Goal: Task Accomplishment & Management: Manage account settings

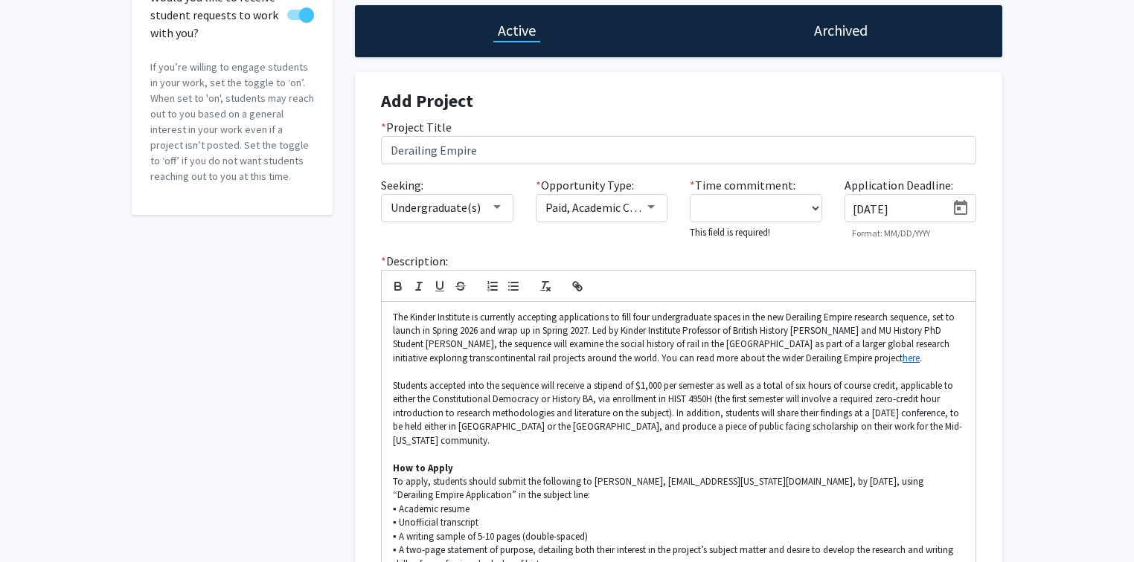
scroll to position [135, 0]
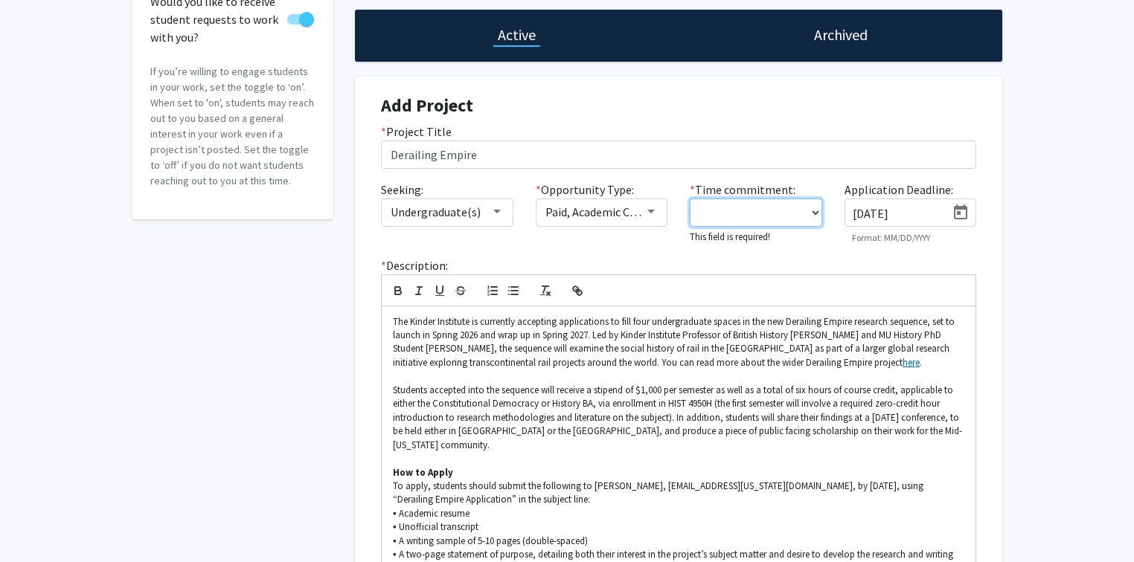
click at [735, 208] on select "0 - 5 hours/week 5 - 10 hours/week 10 - 15 hours/week 15 - 20 hours/week 20 - 3…" at bounding box center [755, 213] width 132 height 28
select select "0 - 5"
click at [689, 199] on select "0 - 5 hours/week 5 - 10 hours/week 10 - 15 hours/week 15 - 20 hours/week 20 - 3…" at bounding box center [755, 213] width 132 height 28
click at [1081, 186] on div "Accepting Students? Would you like to receive student requests to work with you…" at bounding box center [567, 395] width 1134 height 955
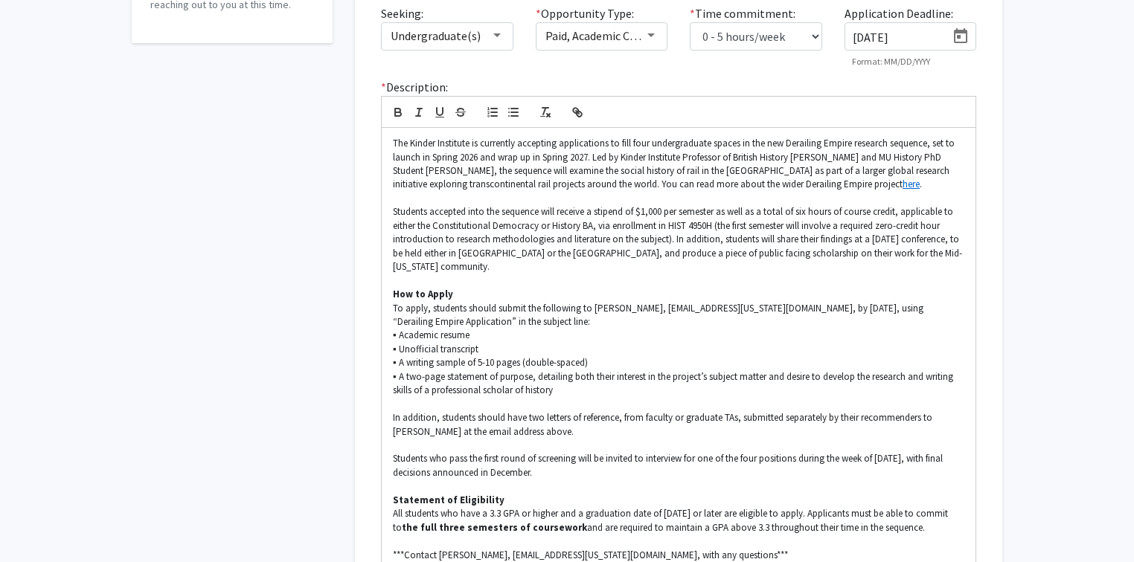
scroll to position [490, 0]
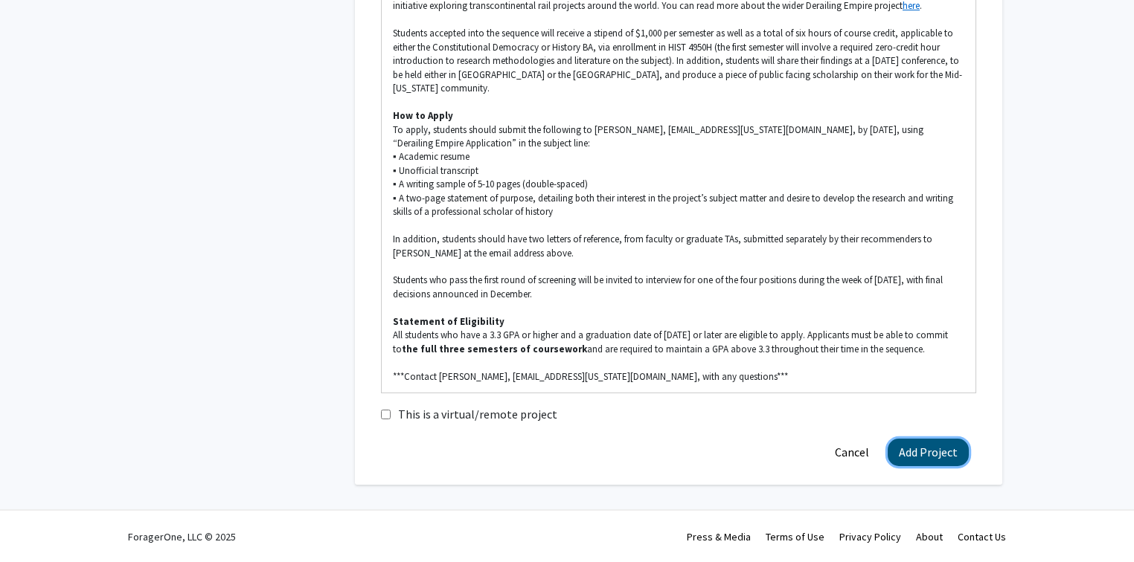
click at [910, 451] on button "Add Project" at bounding box center [927, 453] width 81 height 28
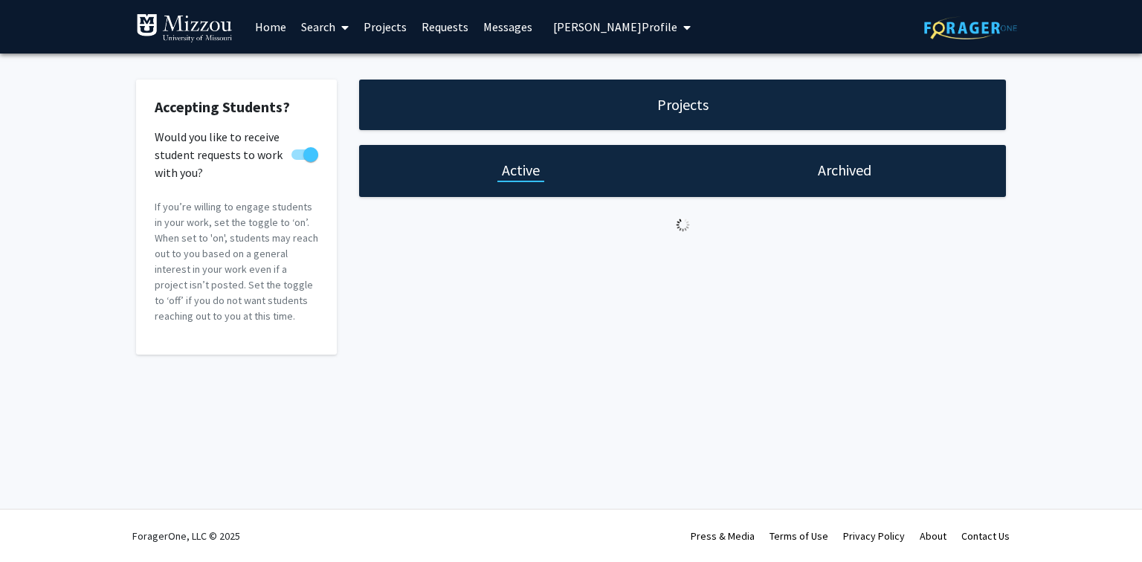
select select "0 - 5"
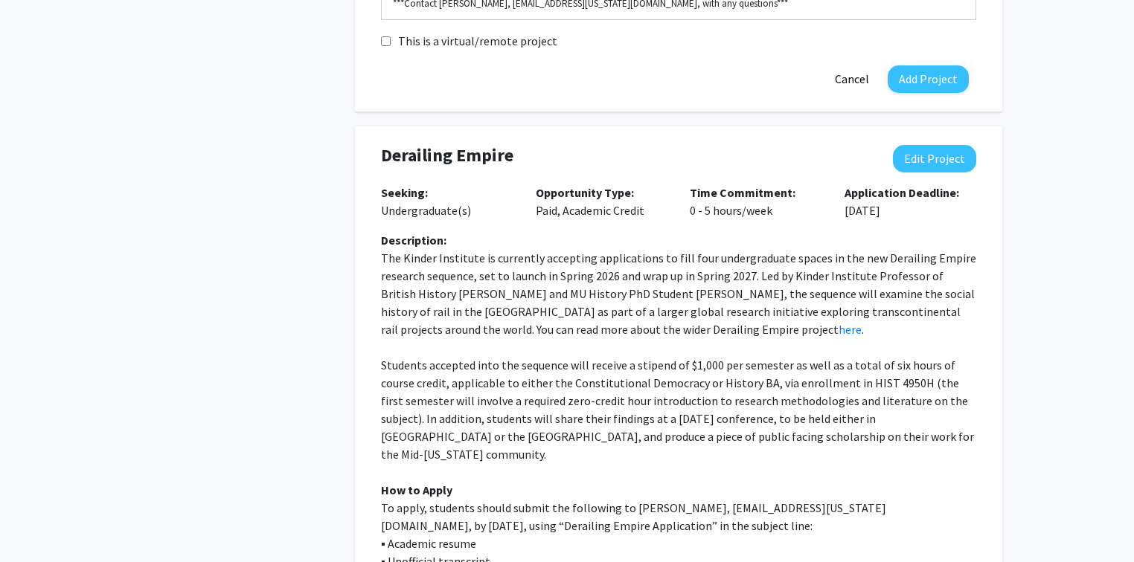
scroll to position [843, 0]
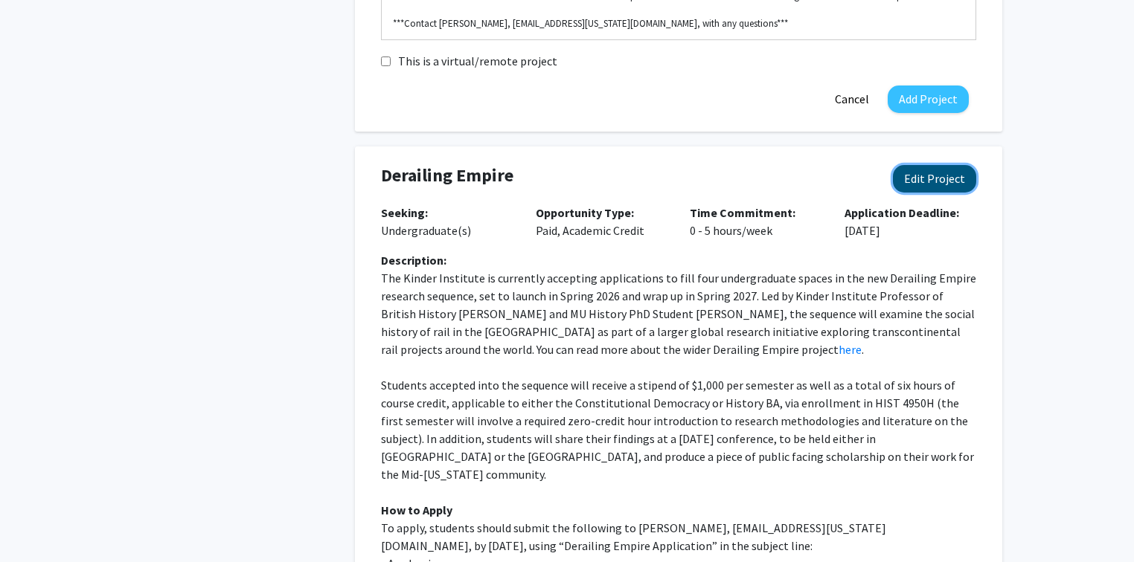
click at [929, 185] on button "Edit Project" at bounding box center [934, 179] width 83 height 28
select select "0 - 5"
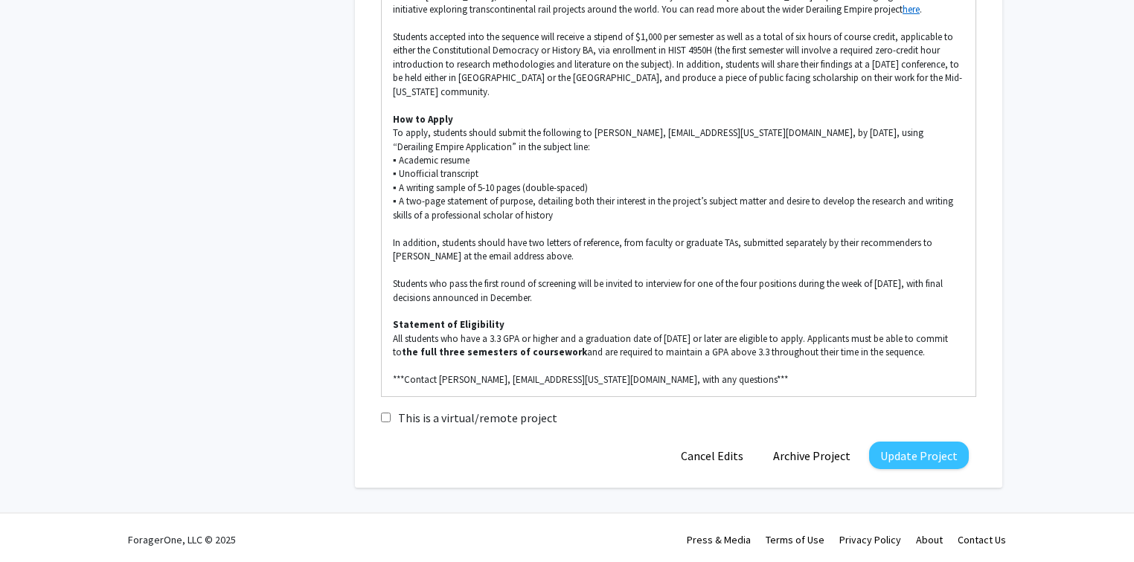
scroll to position [1267, 0]
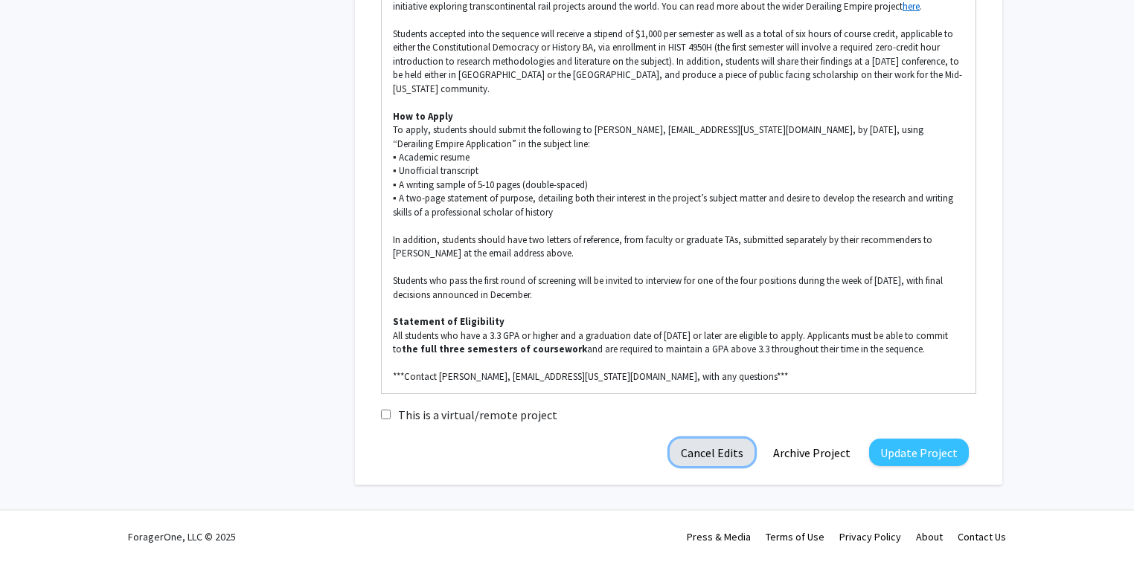
click at [720, 449] on button "Cancel Edits" at bounding box center [711, 453] width 85 height 28
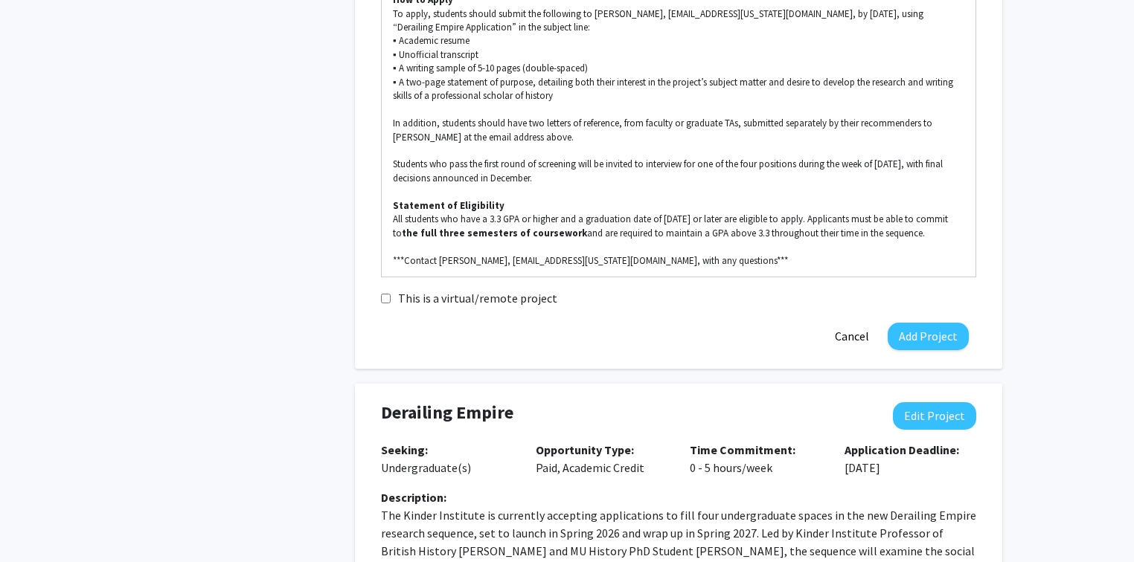
scroll to position [605, 0]
click at [849, 338] on button "Cancel" at bounding box center [851, 338] width 57 height 28
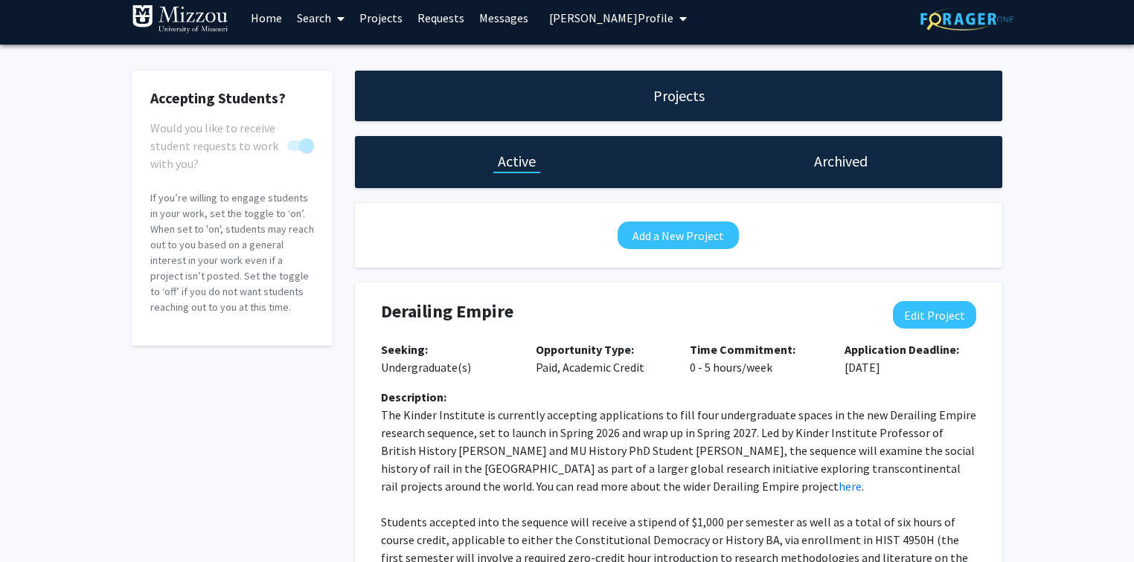
scroll to position [0, 0]
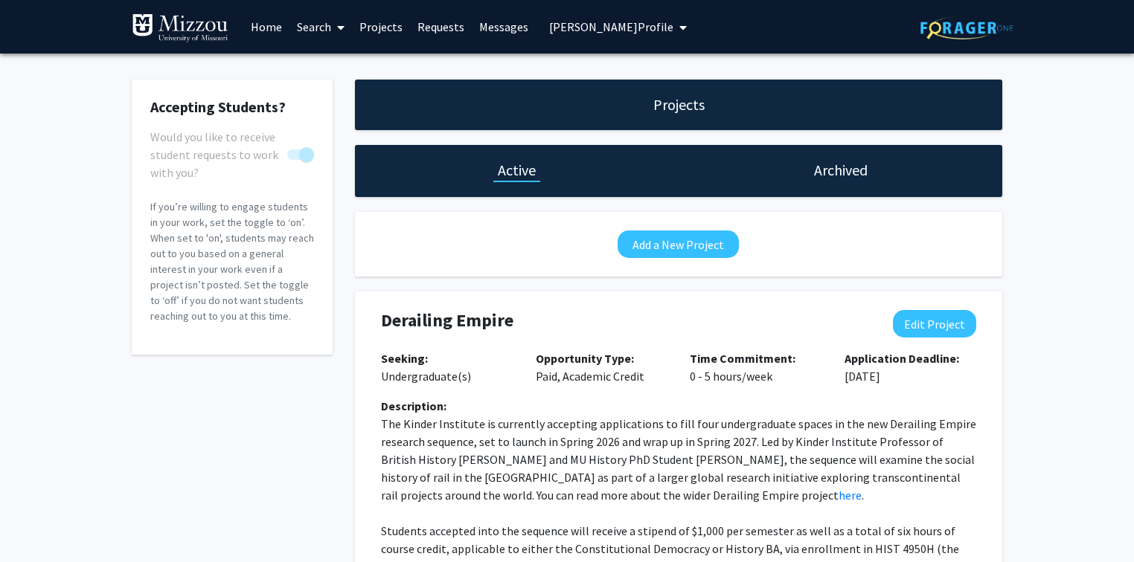
click at [630, 26] on span "[PERSON_NAME] Profile" at bounding box center [611, 26] width 124 height 15
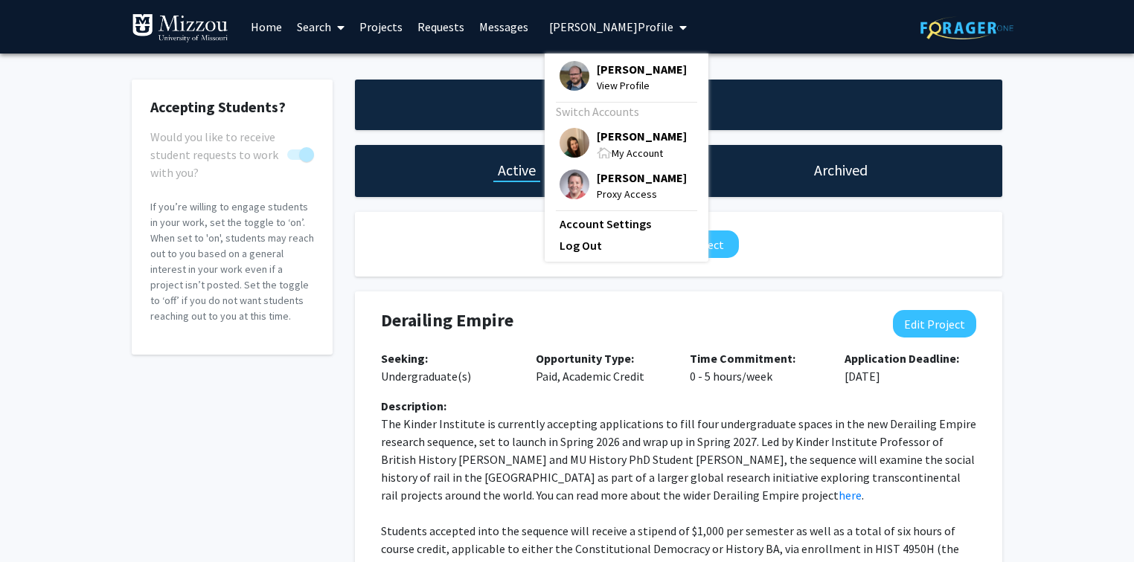
click at [615, 139] on span "[PERSON_NAME]" at bounding box center [642, 136] width 90 height 16
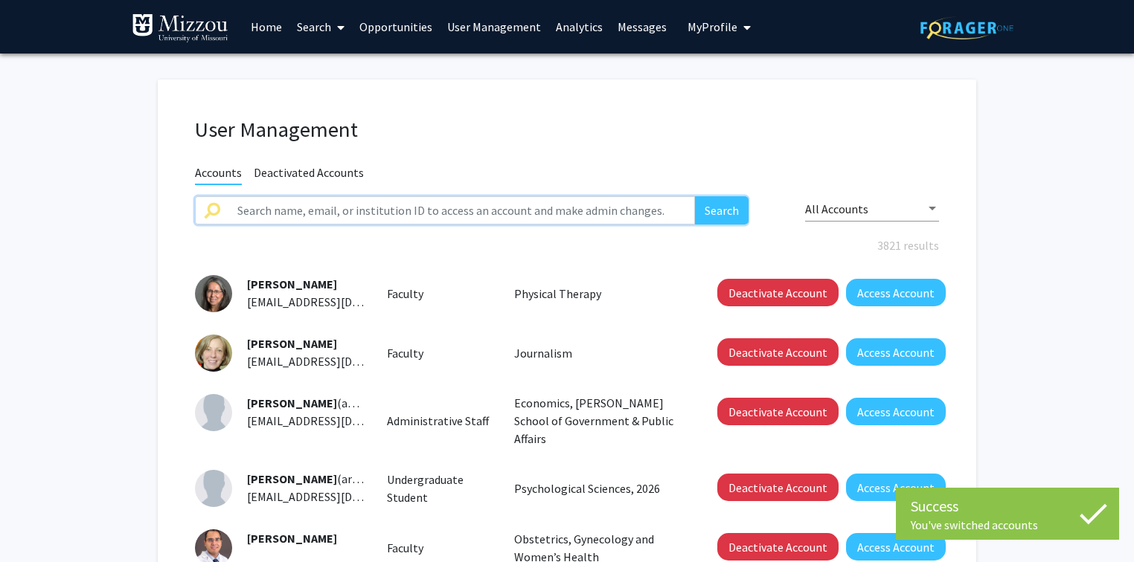
click at [561, 213] on input "text" at bounding box center [461, 210] width 466 height 28
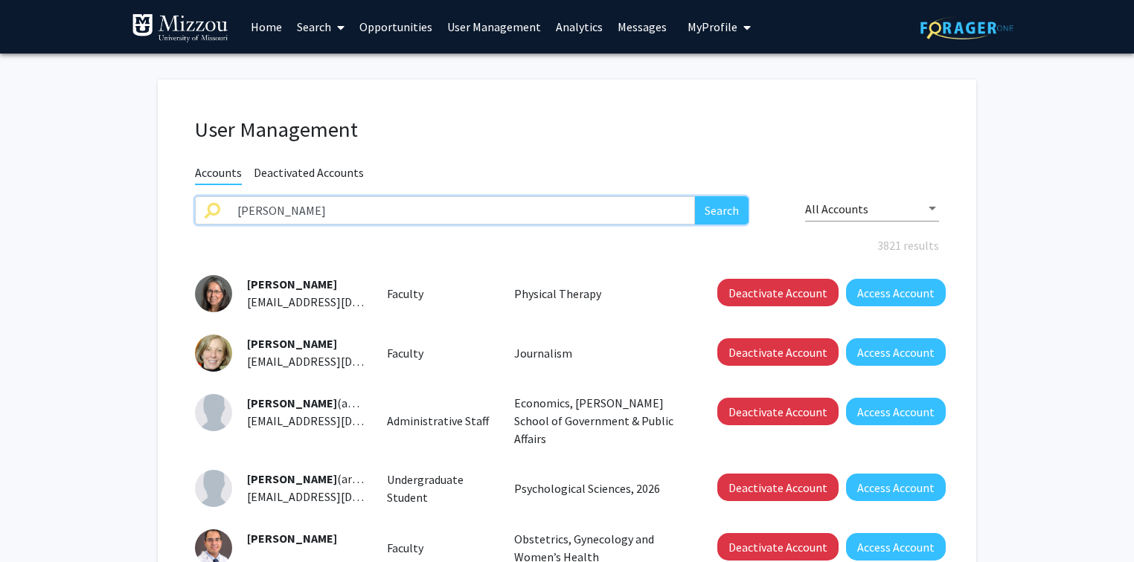
type input "[PERSON_NAME]"
click at [695, 196] on button "Search" at bounding box center [722, 210] width 54 height 28
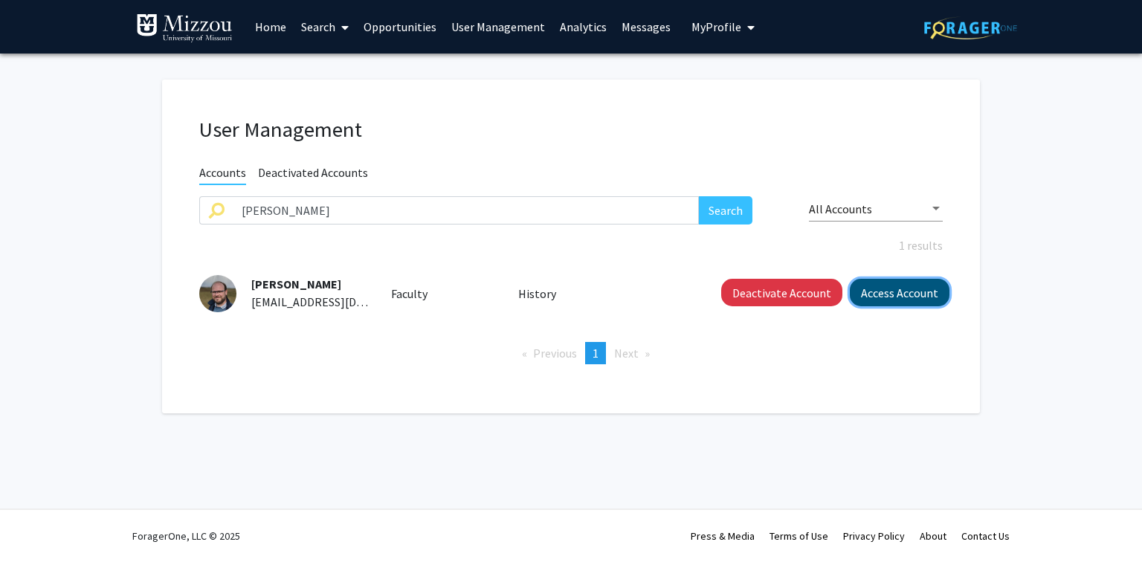
click at [865, 295] on button "Access Account" at bounding box center [900, 293] width 100 height 28
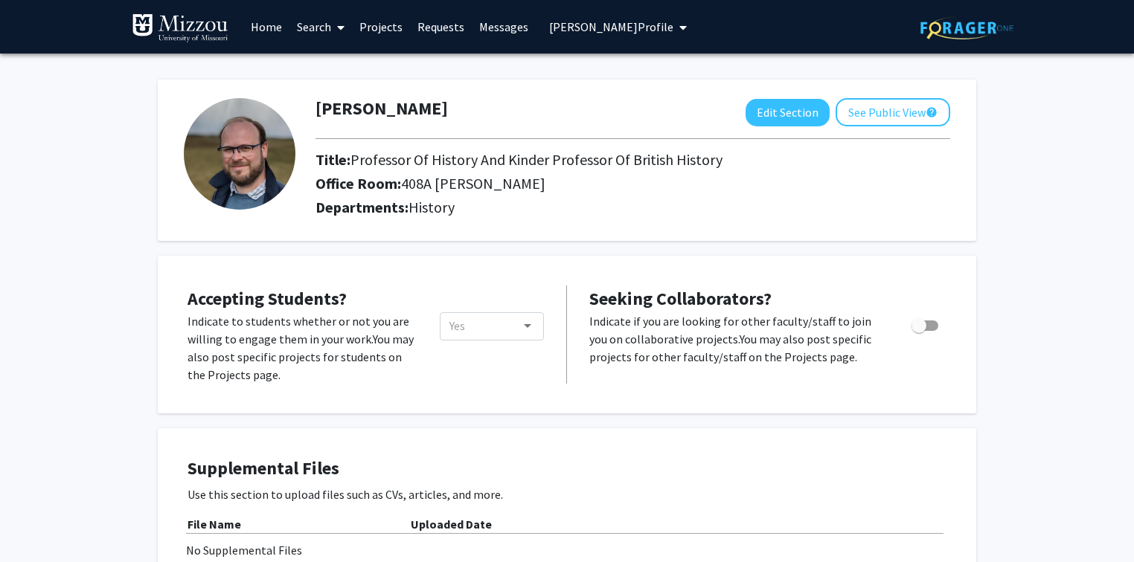
click at [570, 30] on span "[PERSON_NAME] Profile" at bounding box center [611, 26] width 124 height 15
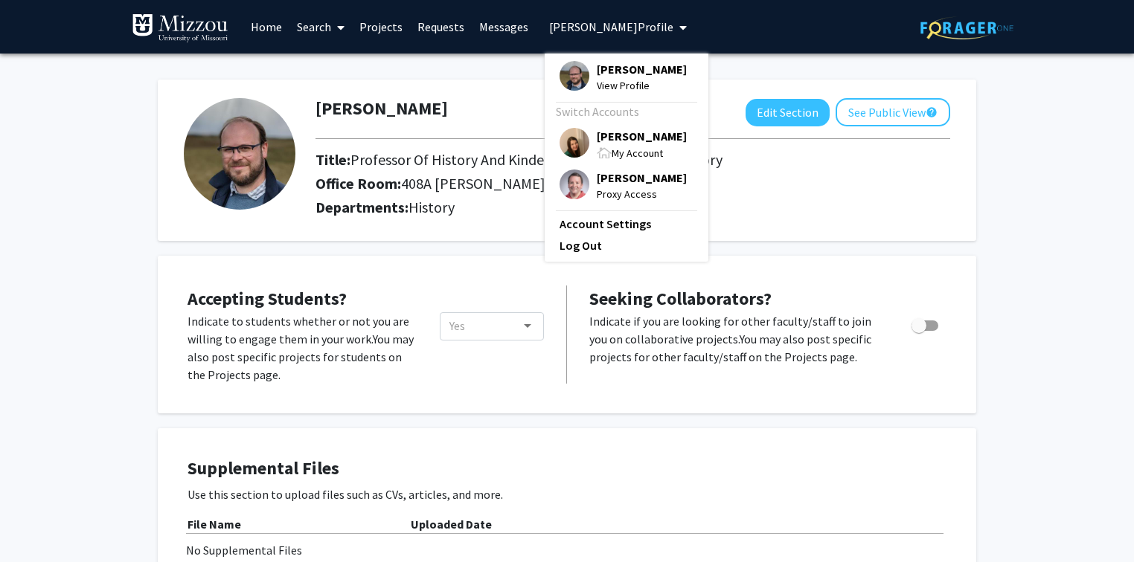
click at [309, 25] on link "Search" at bounding box center [320, 27] width 62 height 52
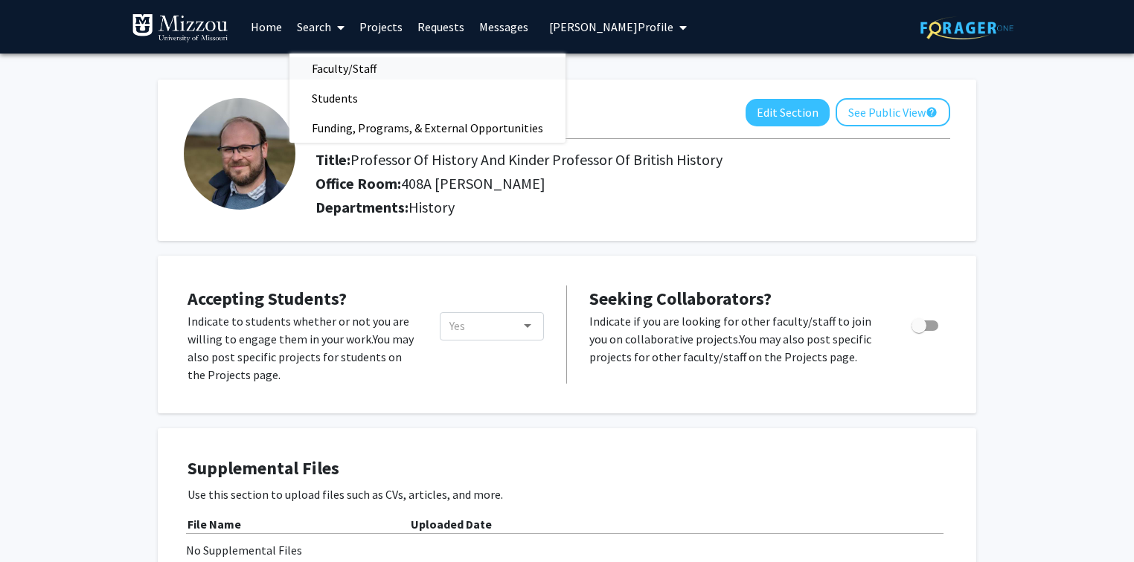
click at [324, 68] on span "Faculty/Staff" at bounding box center [343, 69] width 109 height 30
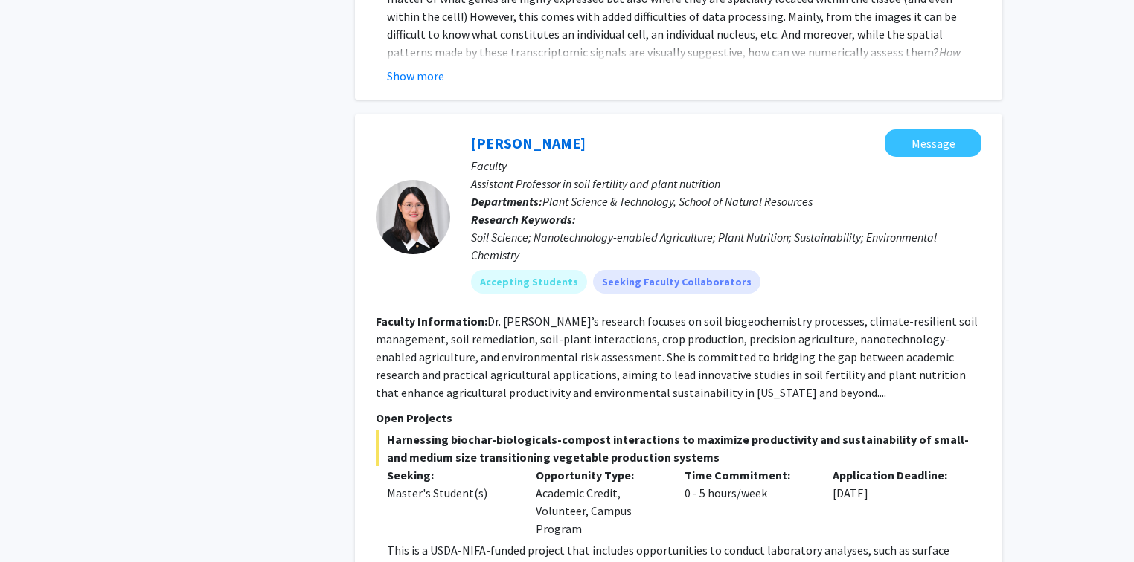
scroll to position [3273, 0]
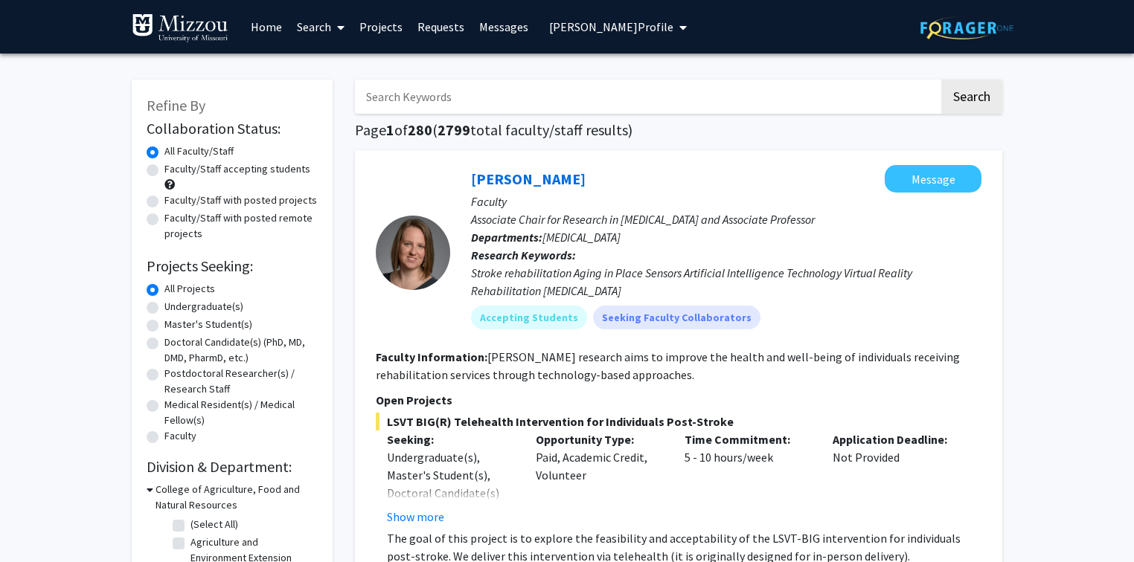
click at [607, 28] on span "[PERSON_NAME] Profile" at bounding box center [611, 26] width 124 height 15
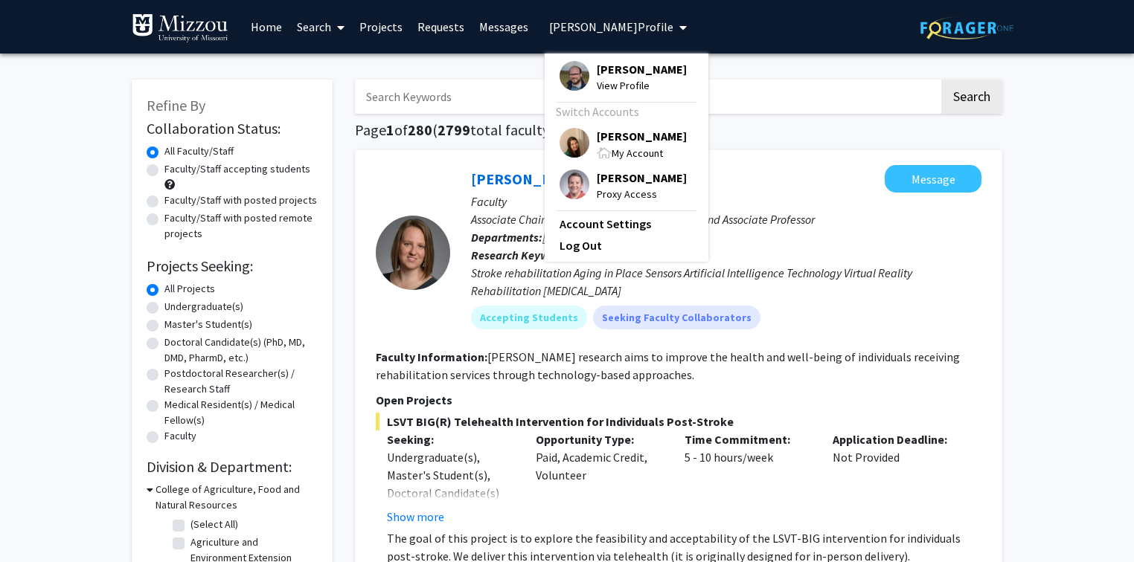
click at [605, 83] on span "View Profile" at bounding box center [642, 85] width 90 height 16
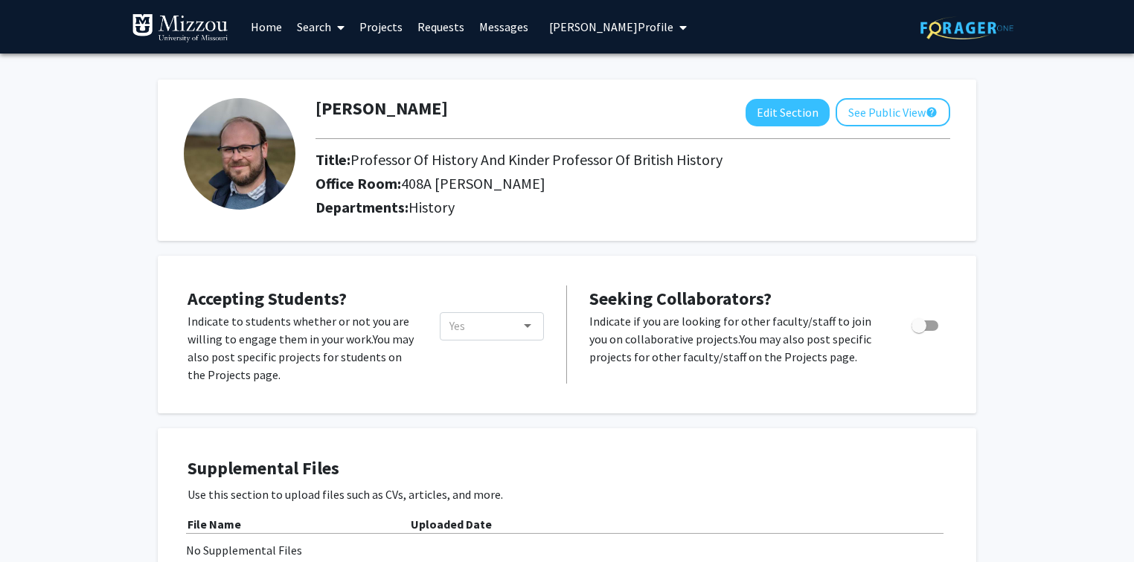
click at [393, 27] on link "Projects" at bounding box center [381, 27] width 58 height 52
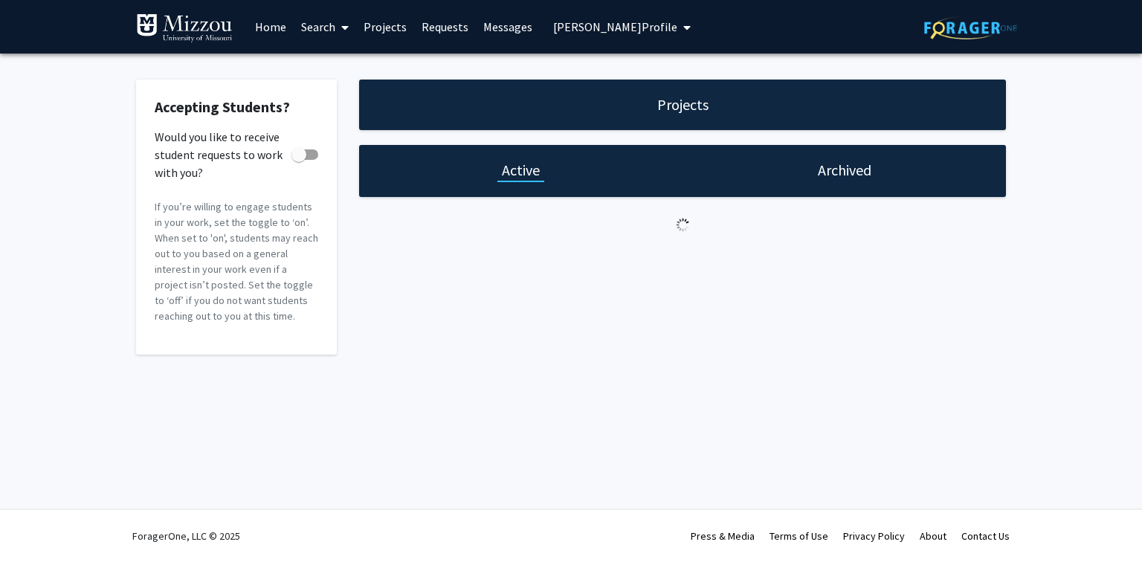
checkbox input "true"
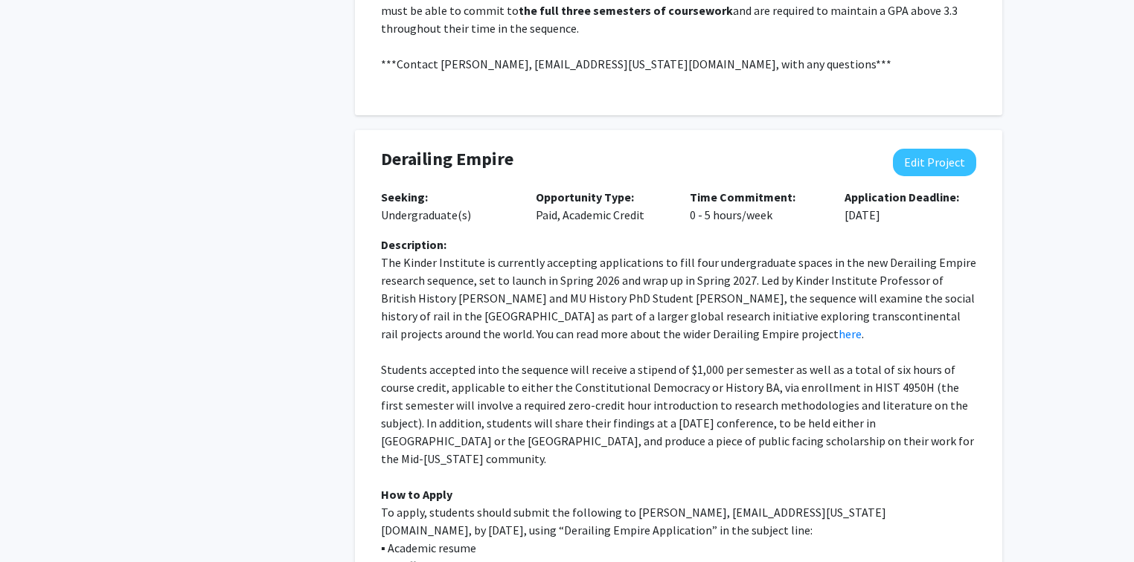
scroll to position [952, 0]
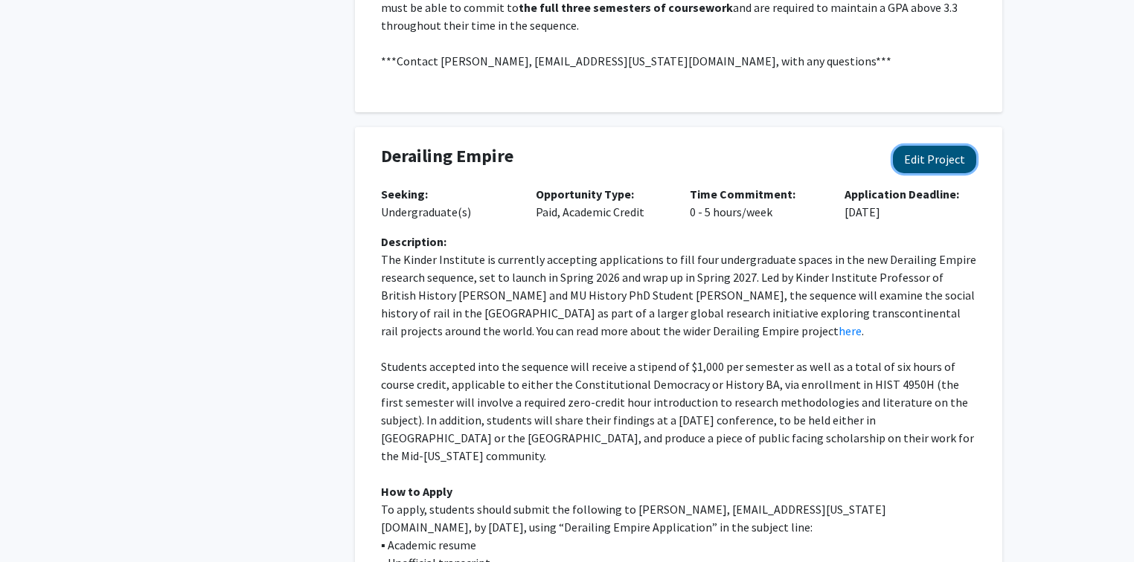
click at [954, 146] on button "Edit Project" at bounding box center [934, 160] width 83 height 28
select select "0 - 5"
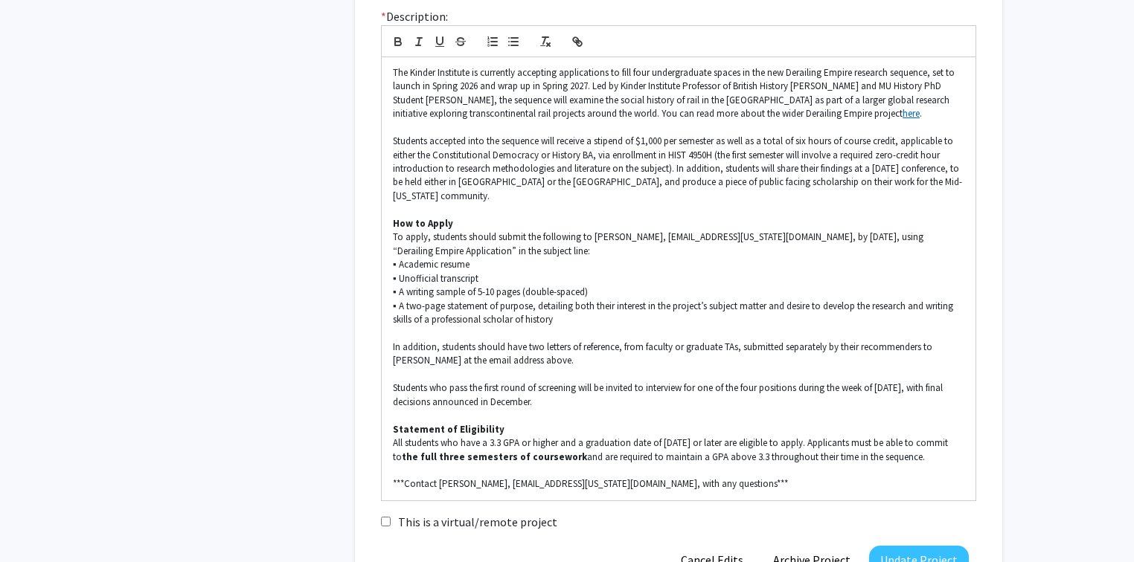
scroll to position [1488, 0]
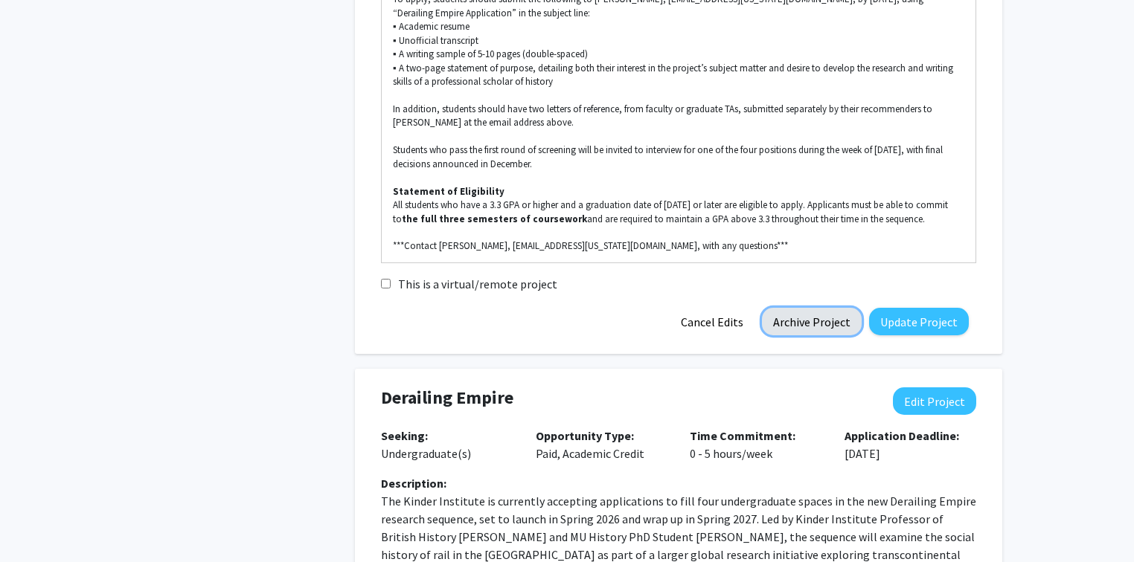
click at [791, 308] on button "Archive Project" at bounding box center [812, 322] width 100 height 28
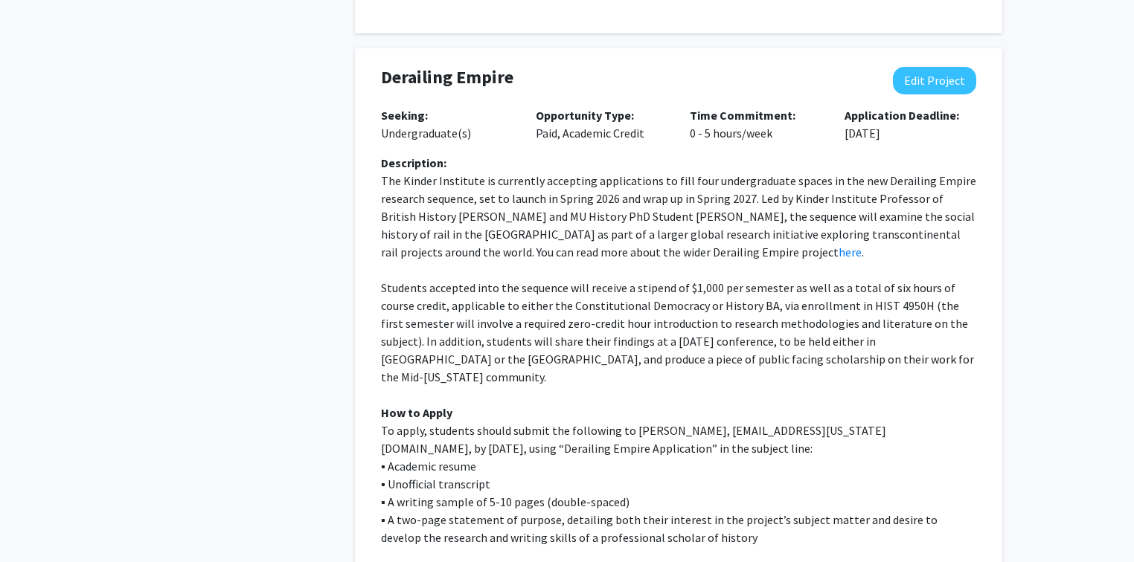
scroll to position [915, 0]
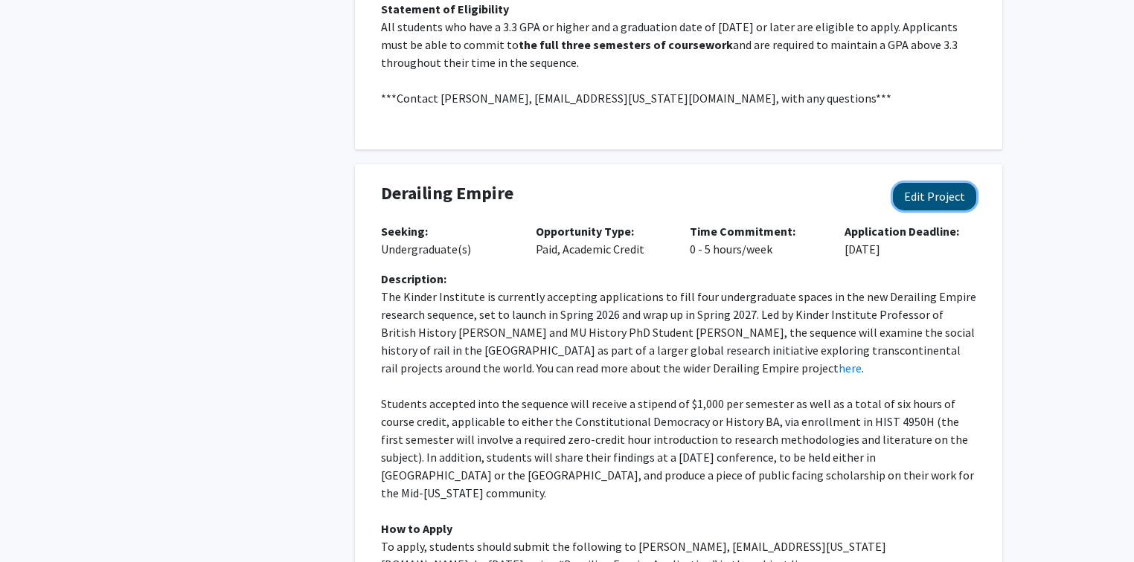
click at [917, 183] on button "Edit Project" at bounding box center [934, 197] width 83 height 28
select select "0 - 5"
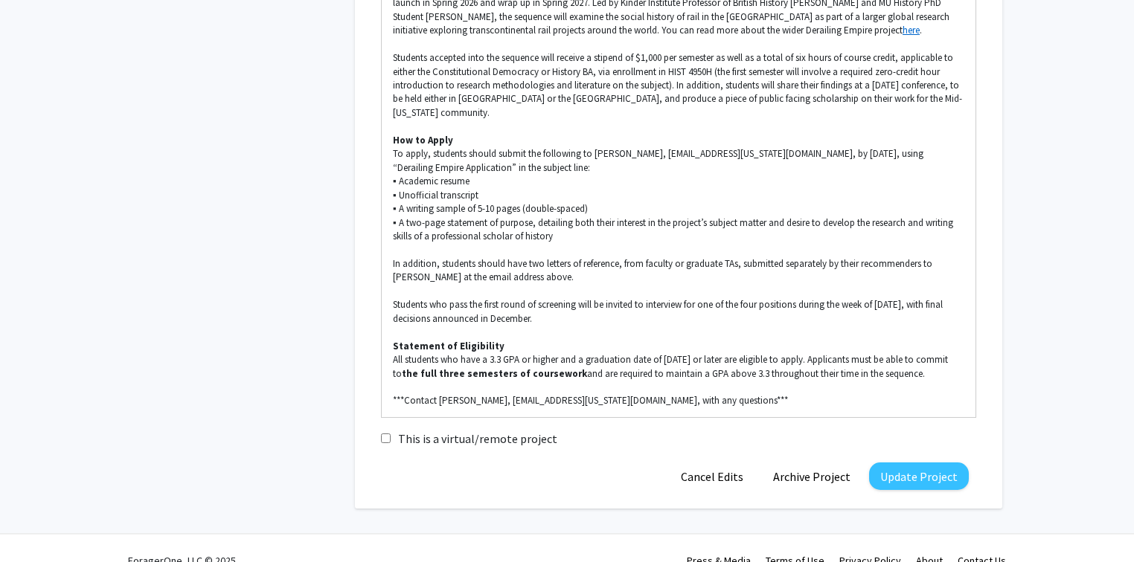
scroll to position [1339, 0]
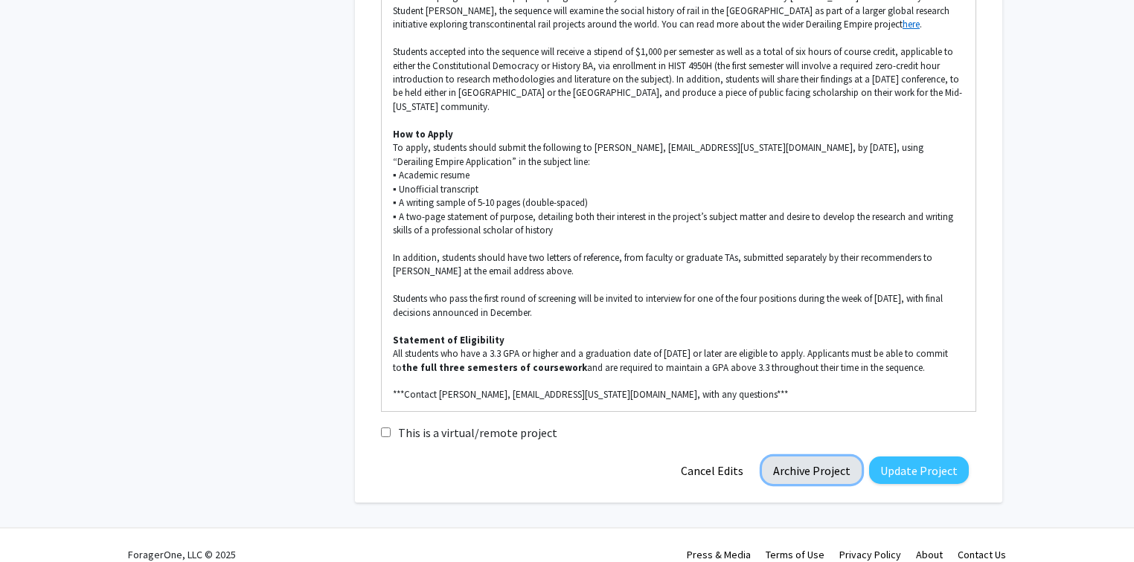
click at [823, 457] on button "Archive Project" at bounding box center [812, 471] width 100 height 28
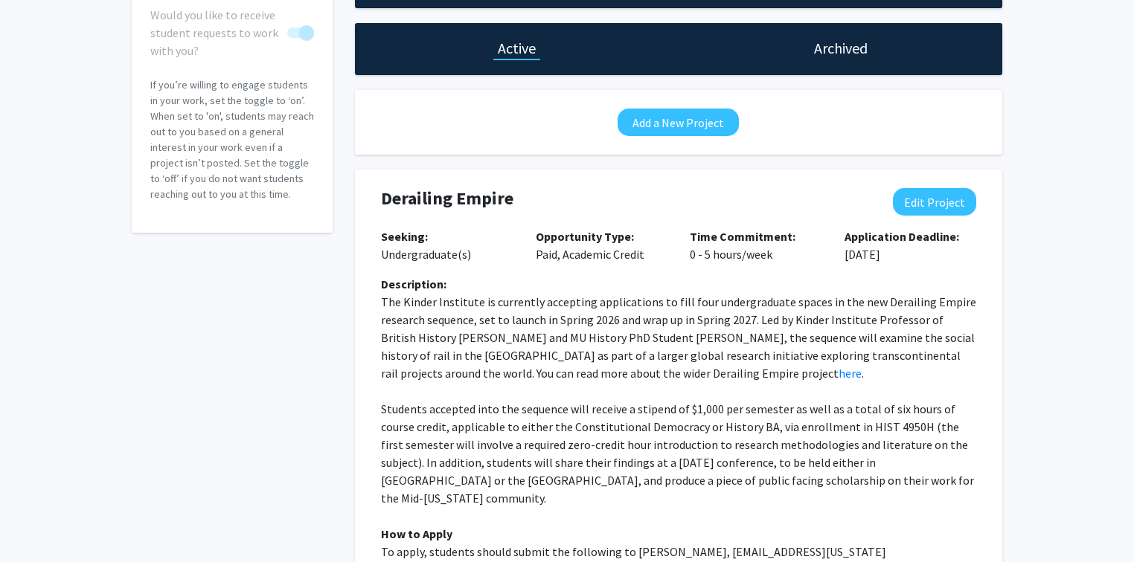
scroll to position [0, 0]
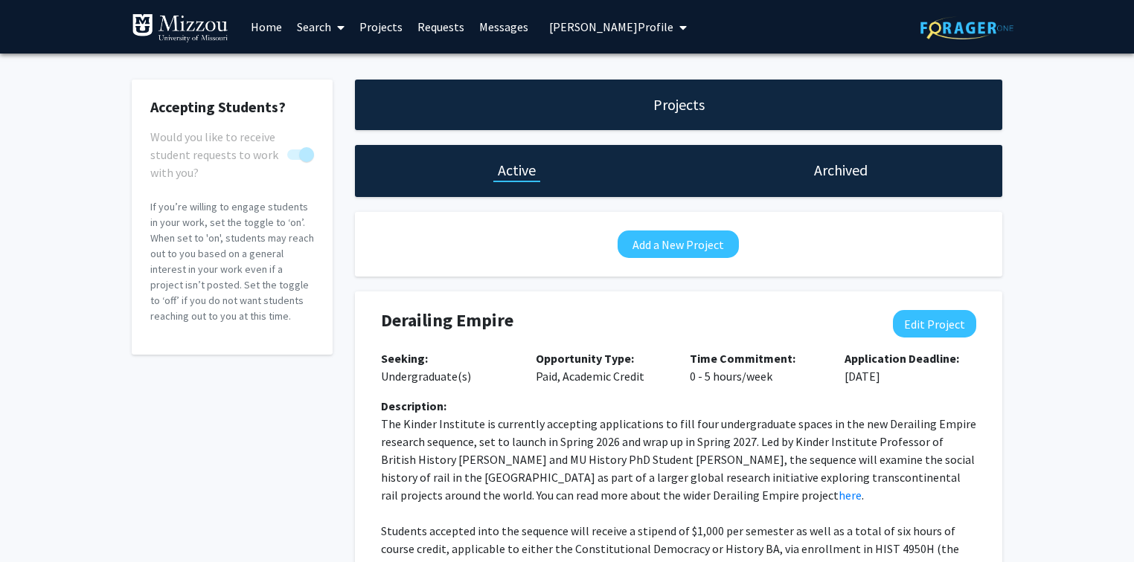
click at [639, 25] on span "[PERSON_NAME] Profile" at bounding box center [611, 26] width 124 height 15
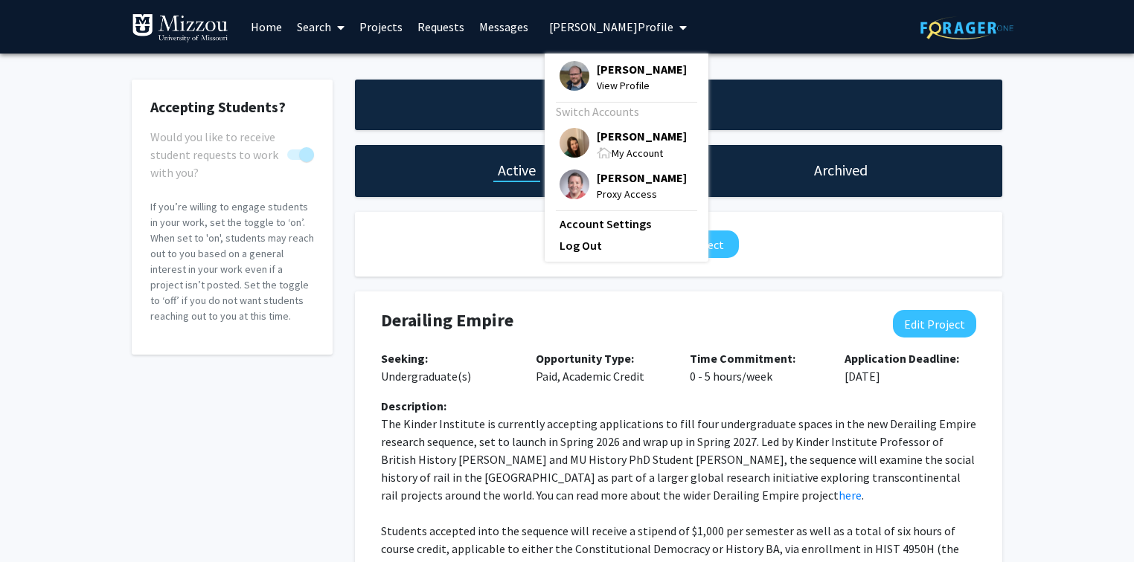
click at [633, 135] on span "[PERSON_NAME]" at bounding box center [642, 136] width 90 height 16
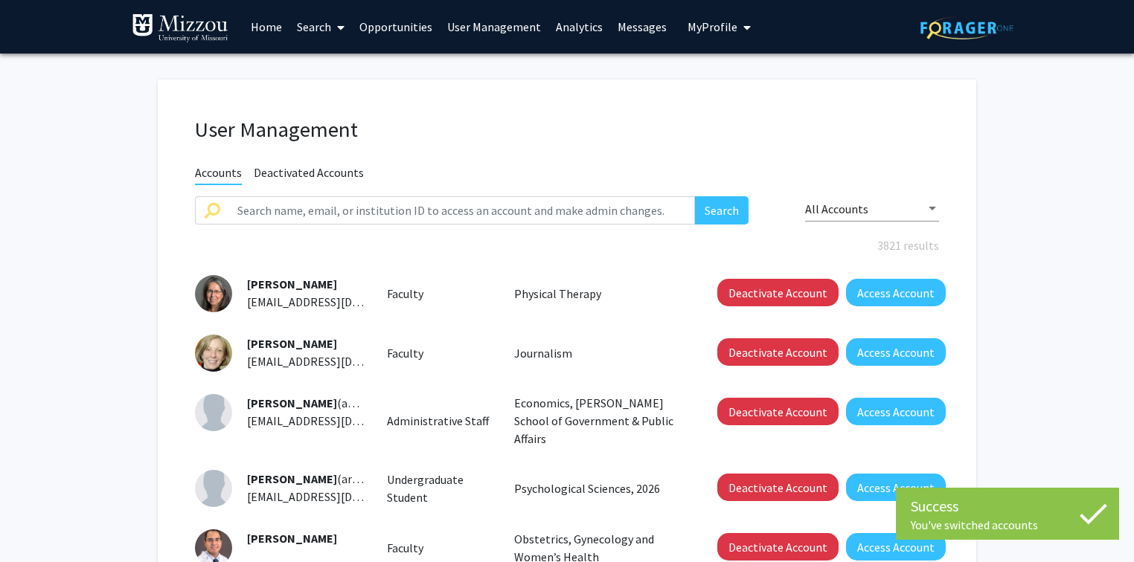
click at [316, 30] on link "Search" at bounding box center [320, 27] width 62 height 52
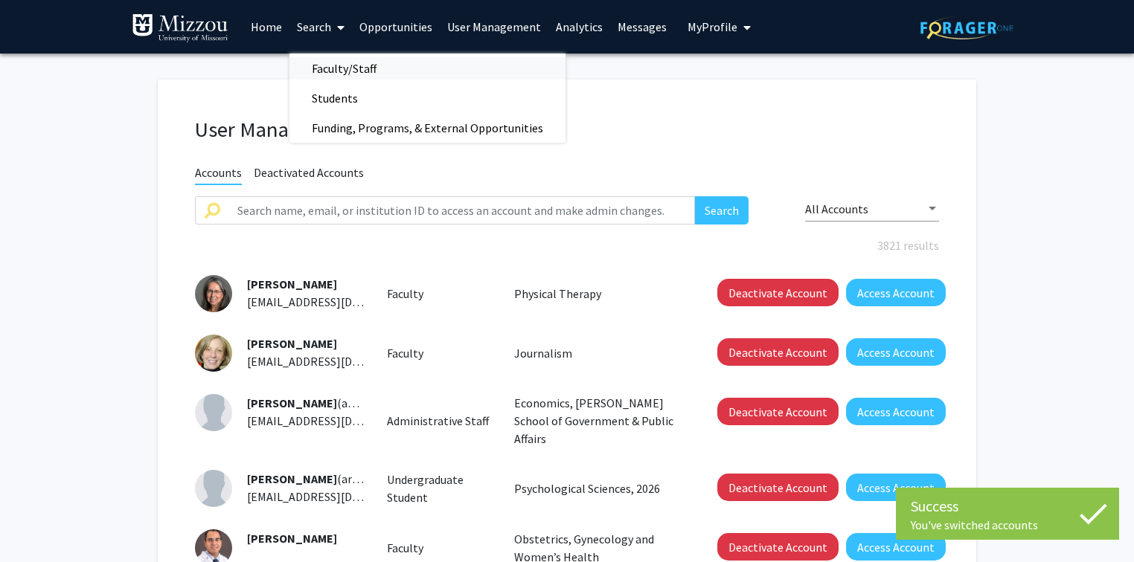
click at [334, 66] on span "Faculty/Staff" at bounding box center [343, 69] width 109 height 30
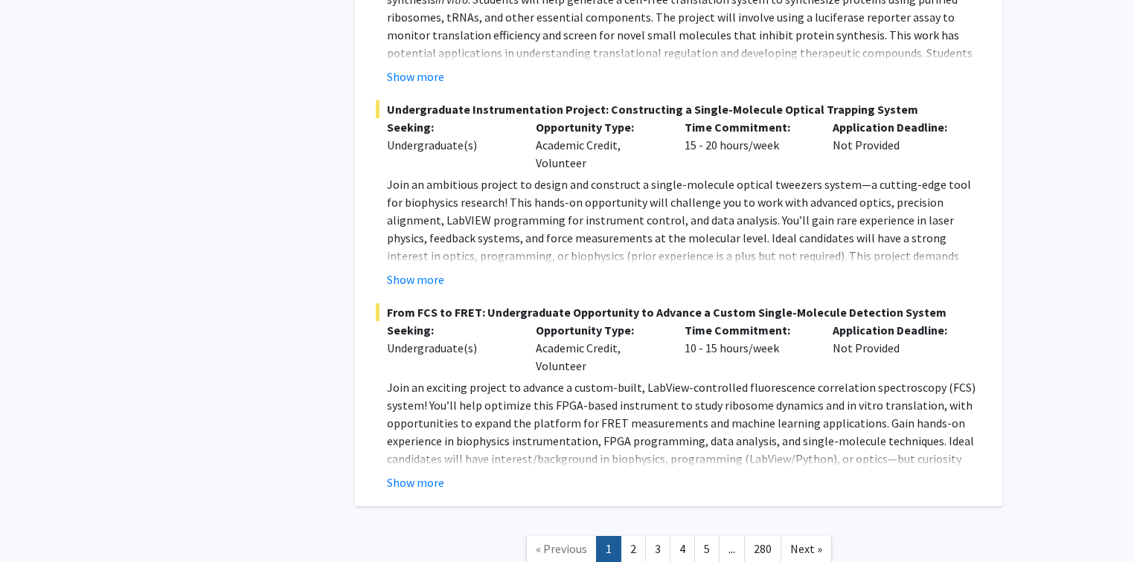
scroll to position [7589, 0]
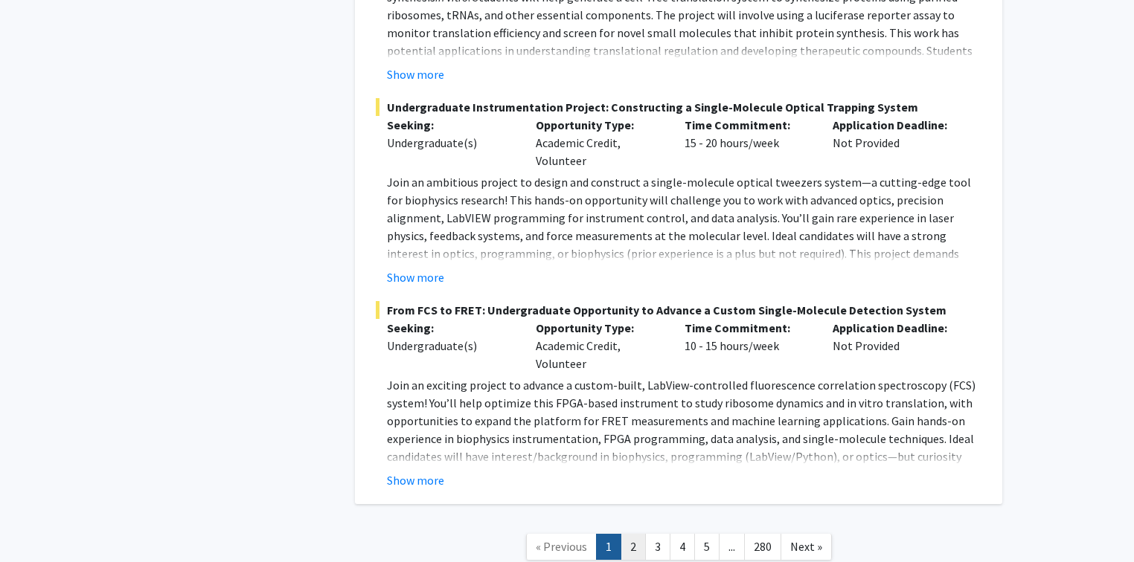
click at [631, 534] on link "2" at bounding box center [632, 547] width 25 height 26
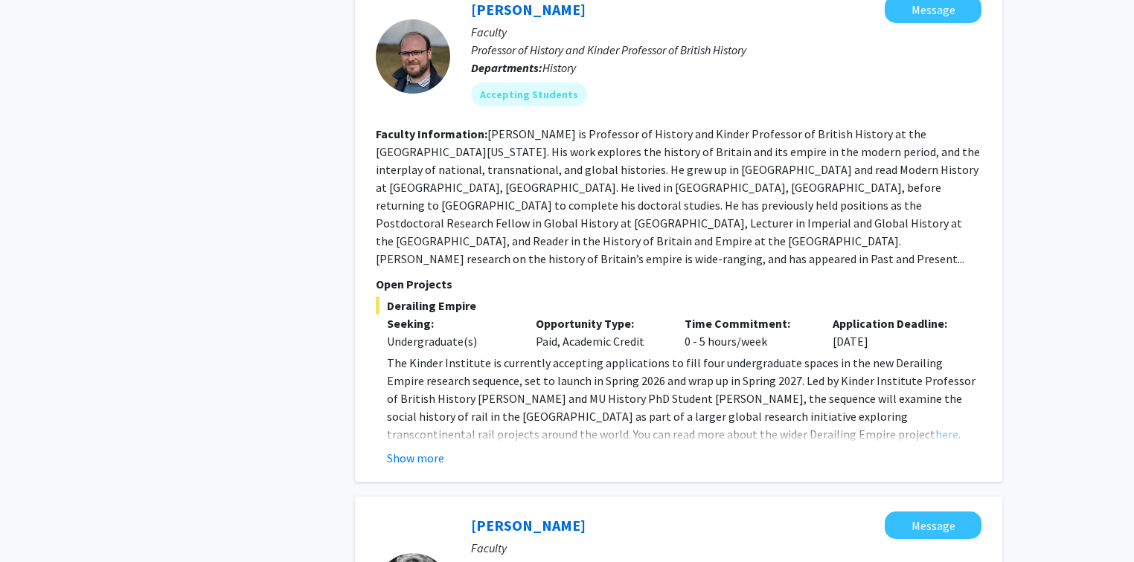
scroll to position [1190, 0]
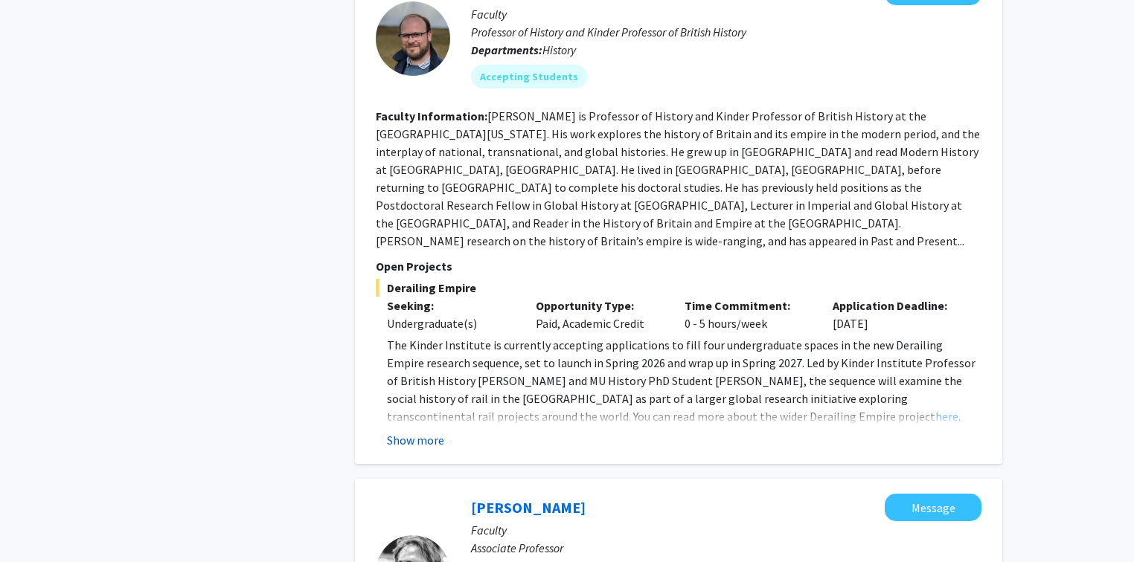
click at [408, 431] on button "Show more" at bounding box center [415, 440] width 57 height 18
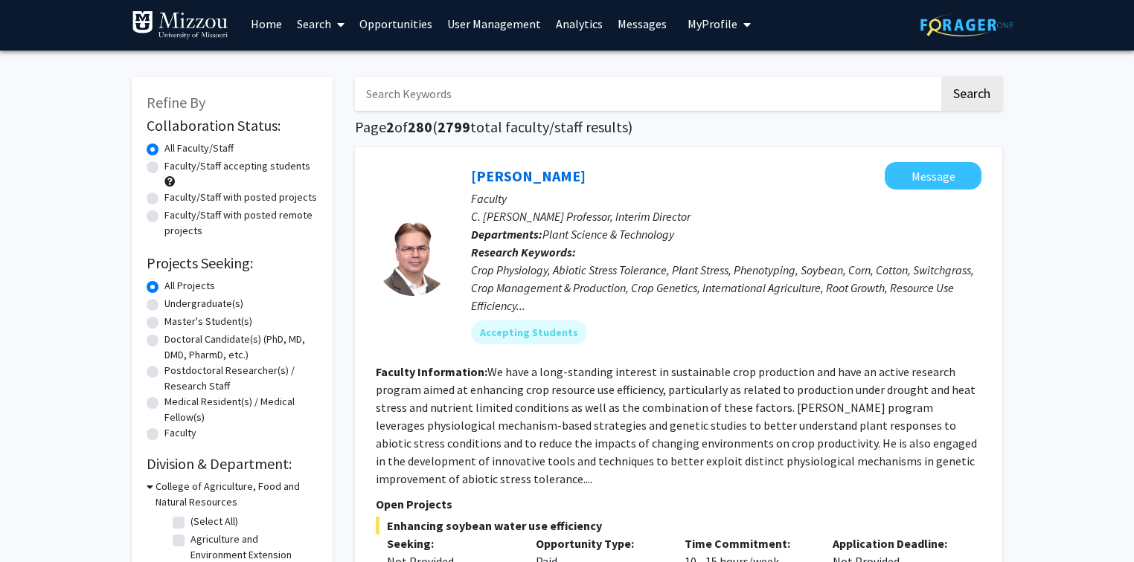
scroll to position [0, 0]
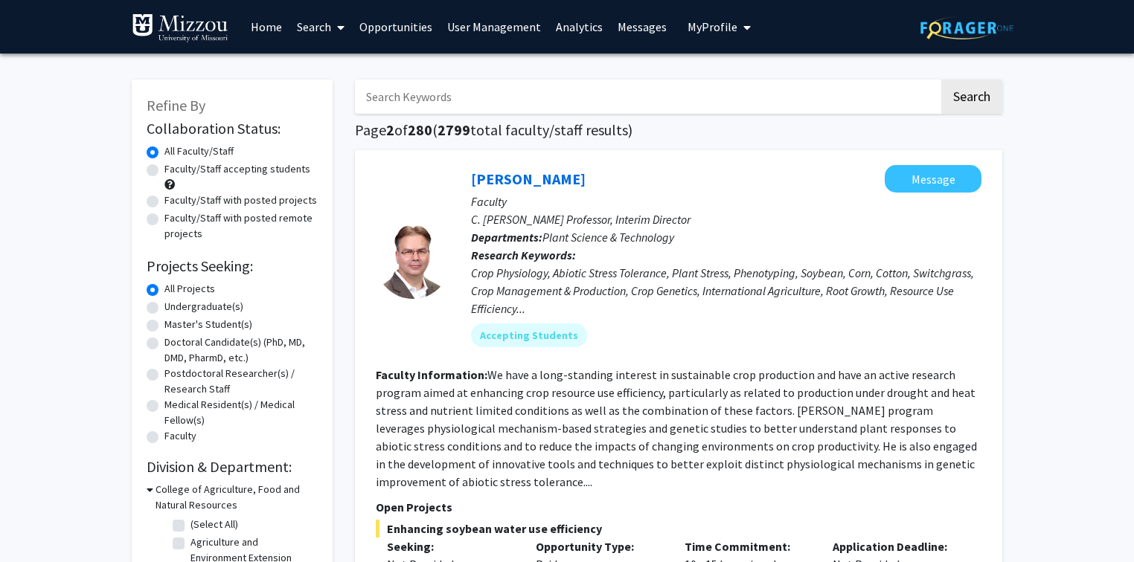
click at [707, 28] on span "My Profile" at bounding box center [712, 26] width 50 height 15
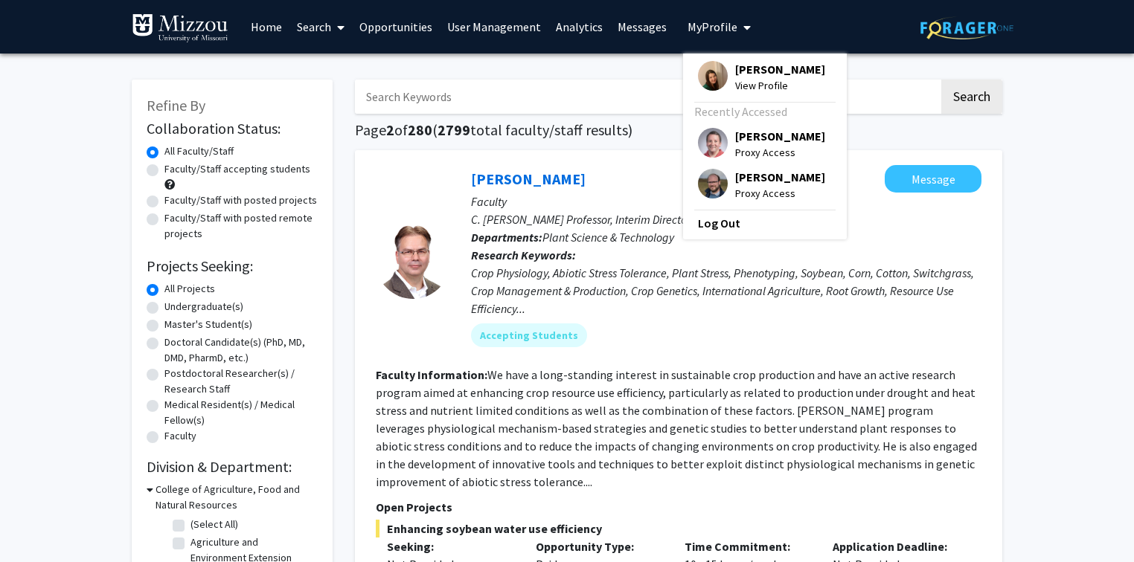
click at [745, 179] on span "[PERSON_NAME]" at bounding box center [780, 177] width 90 height 16
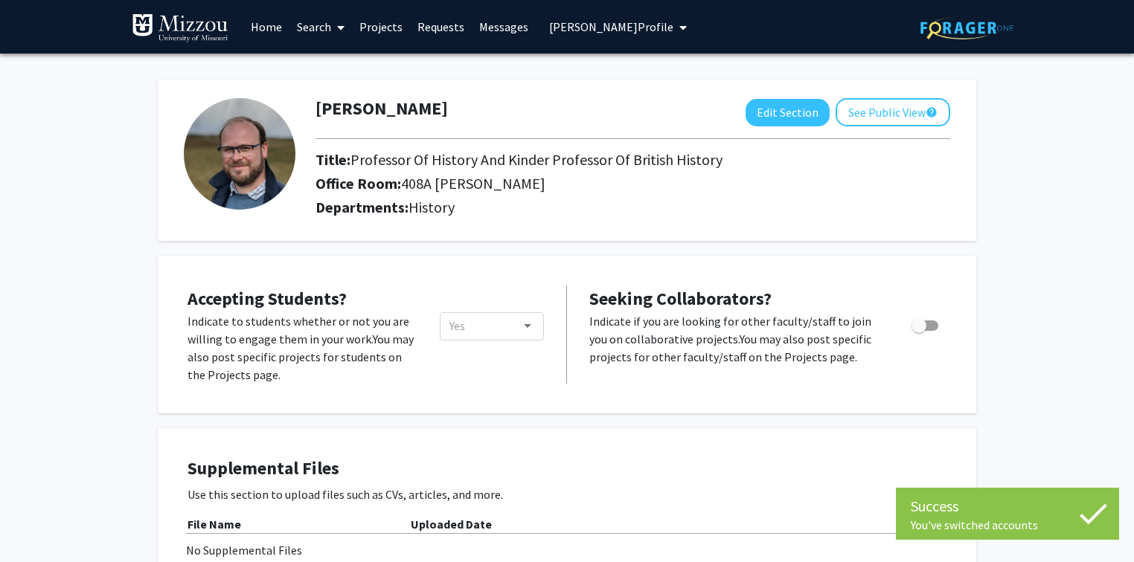
click at [386, 29] on link "Projects" at bounding box center [381, 27] width 58 height 52
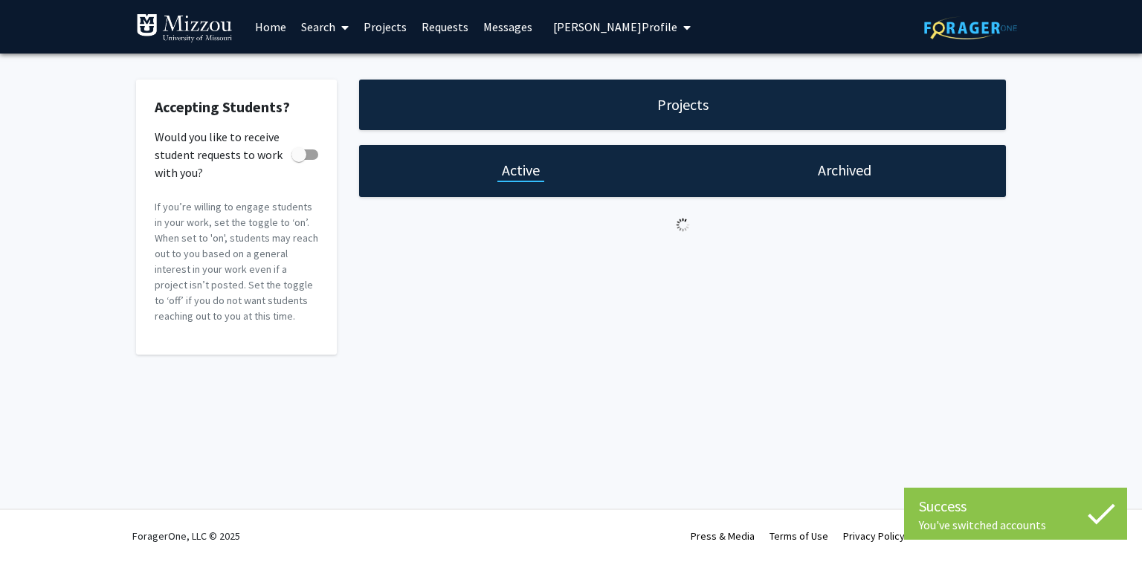
checkbox input "true"
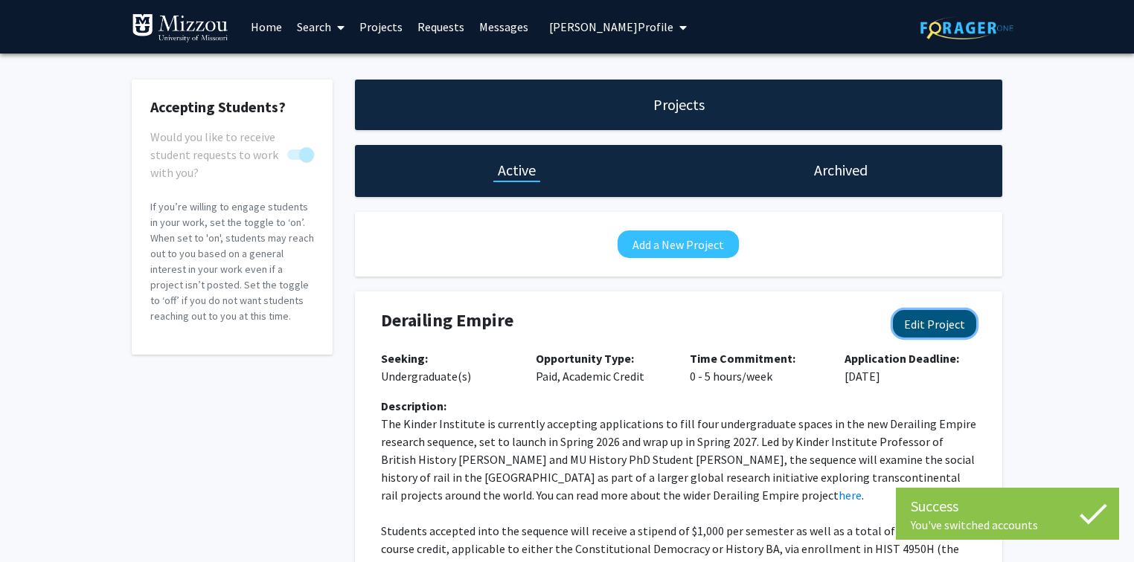
click at [901, 325] on button "Edit Project" at bounding box center [934, 324] width 83 height 28
select select "0 - 5"
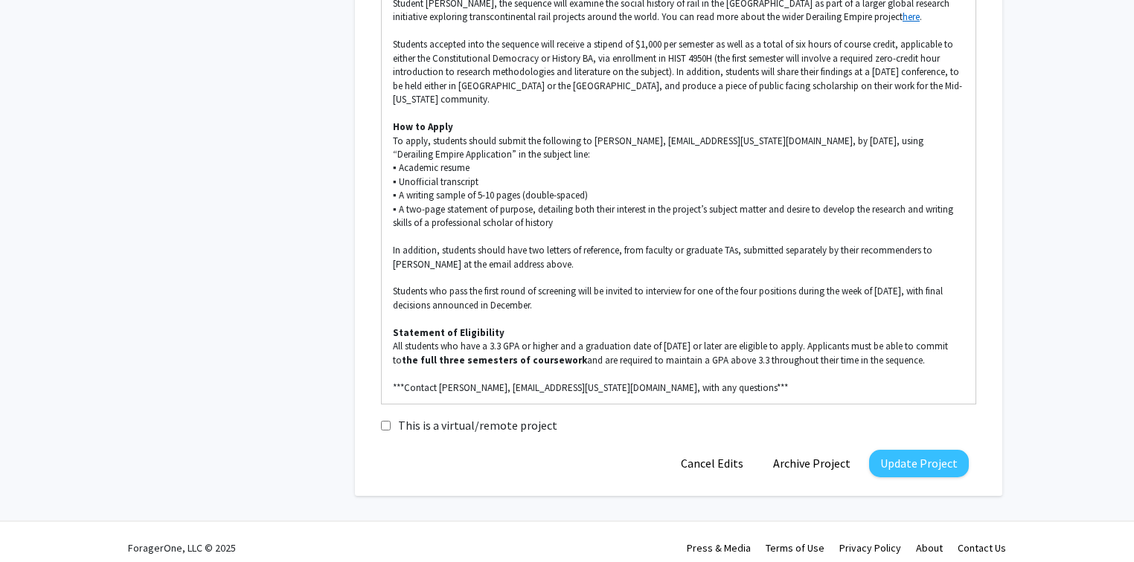
scroll to position [570, 0]
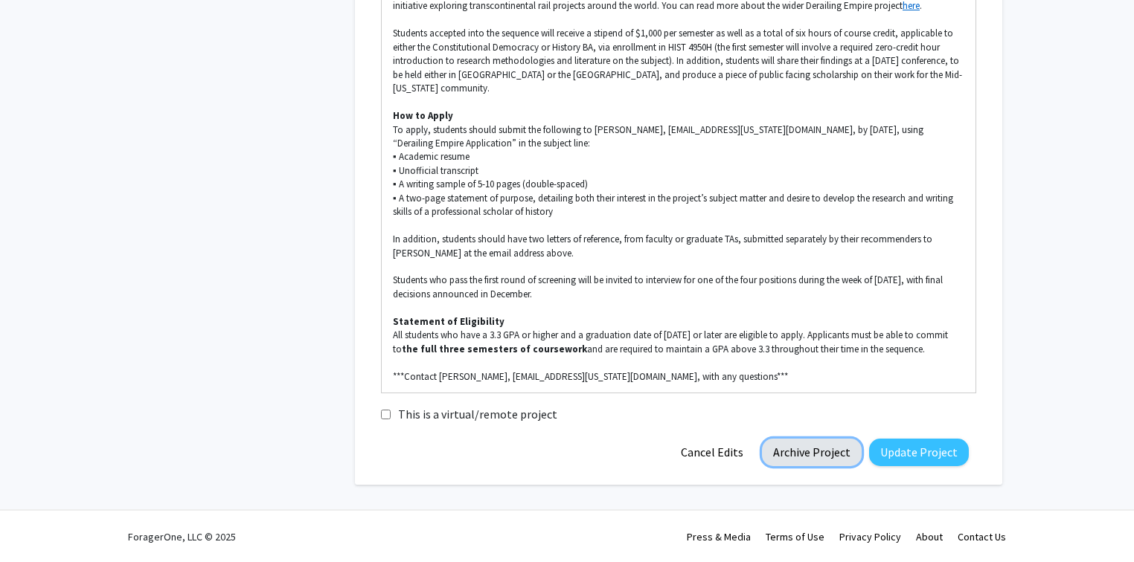
click at [830, 457] on button "Archive Project" at bounding box center [812, 453] width 100 height 28
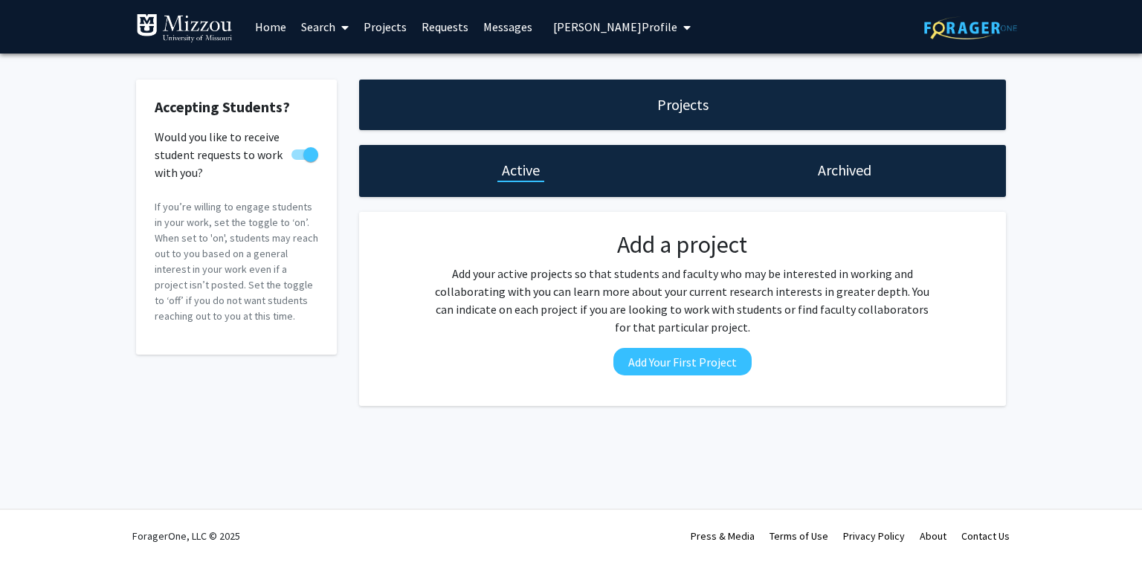
click at [846, 176] on h1 "Archived" at bounding box center [845, 170] width 54 height 21
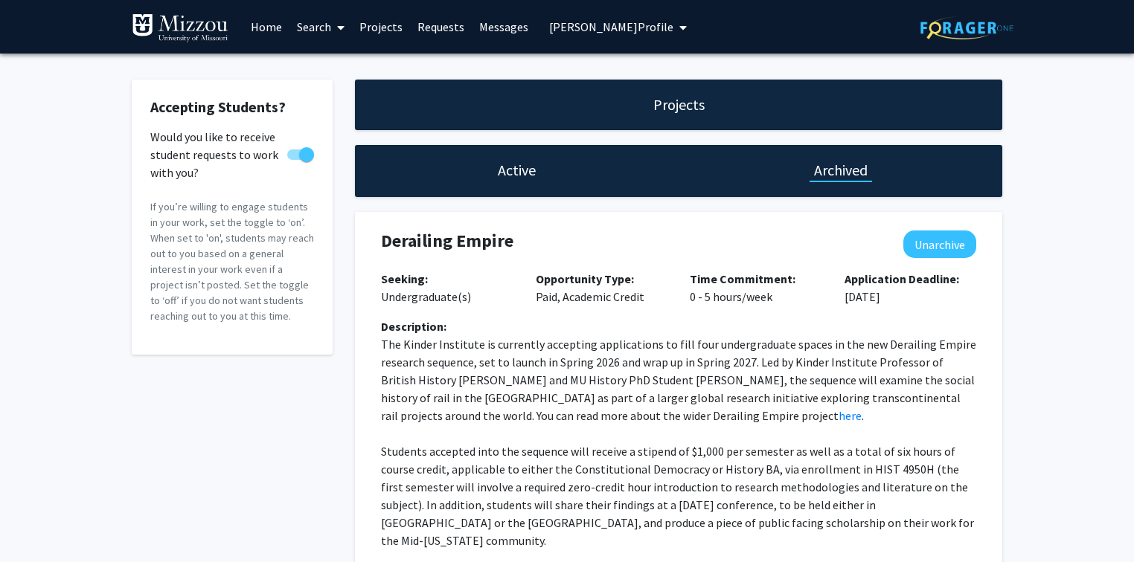
click at [632, 27] on span "[PERSON_NAME] Profile" at bounding box center [611, 26] width 124 height 15
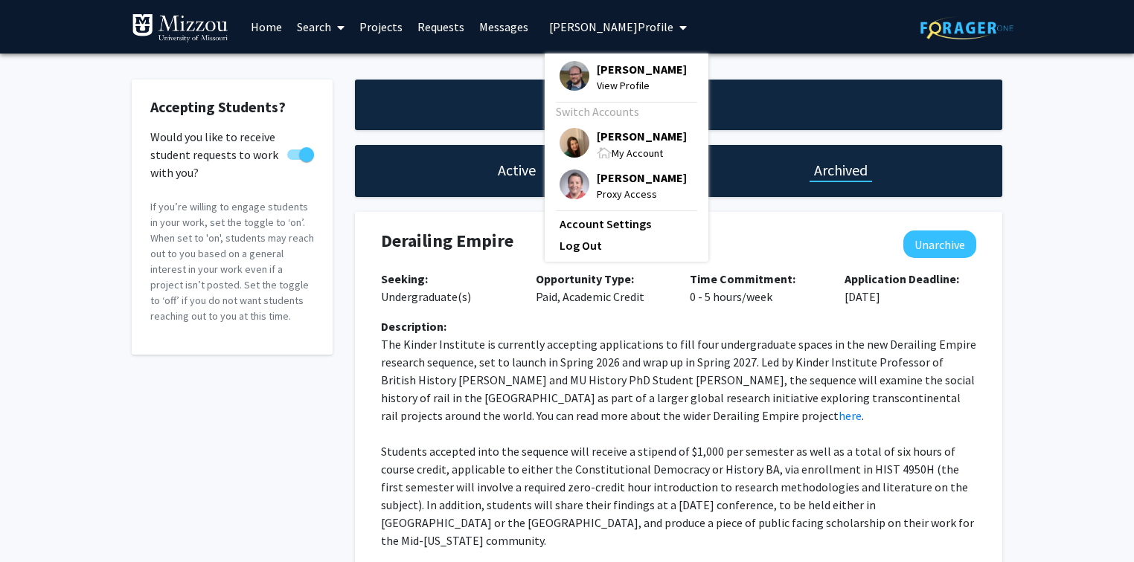
click at [631, 137] on span "[PERSON_NAME]" at bounding box center [642, 136] width 90 height 16
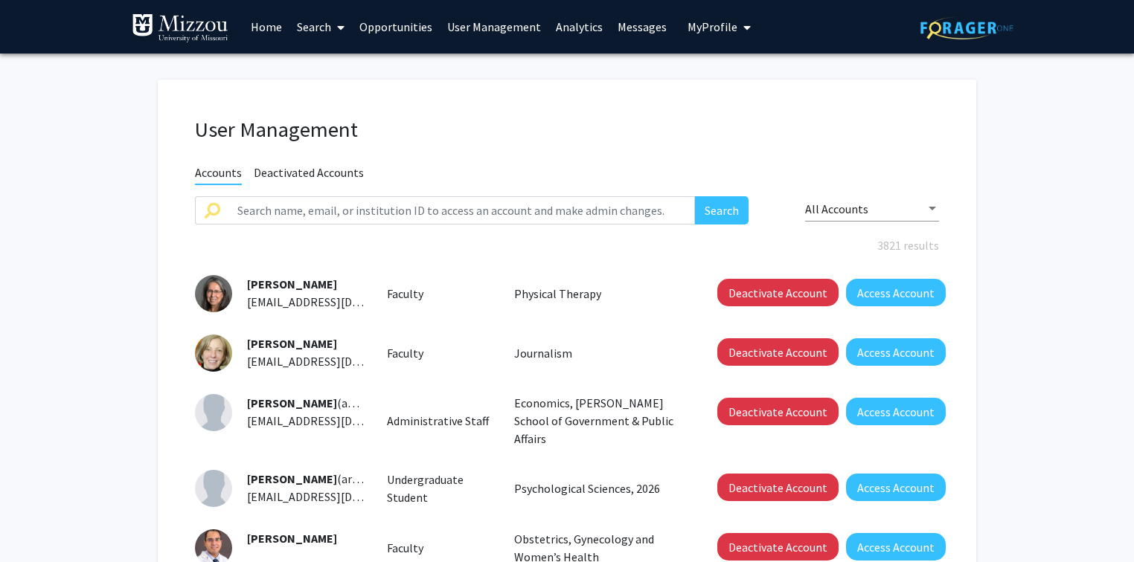
click at [1015, 181] on fg-user-management "User Management Accounts Deactivated Accounts Search All Accounts 3821 results …" at bounding box center [567, 526] width 1134 height 945
click at [1058, 184] on fg-user-management "User Management Accounts Deactivated Accounts Search All Accounts 3821 results …" at bounding box center [567, 526] width 1134 height 945
click at [690, 28] on span "My Profile" at bounding box center [712, 26] width 50 height 15
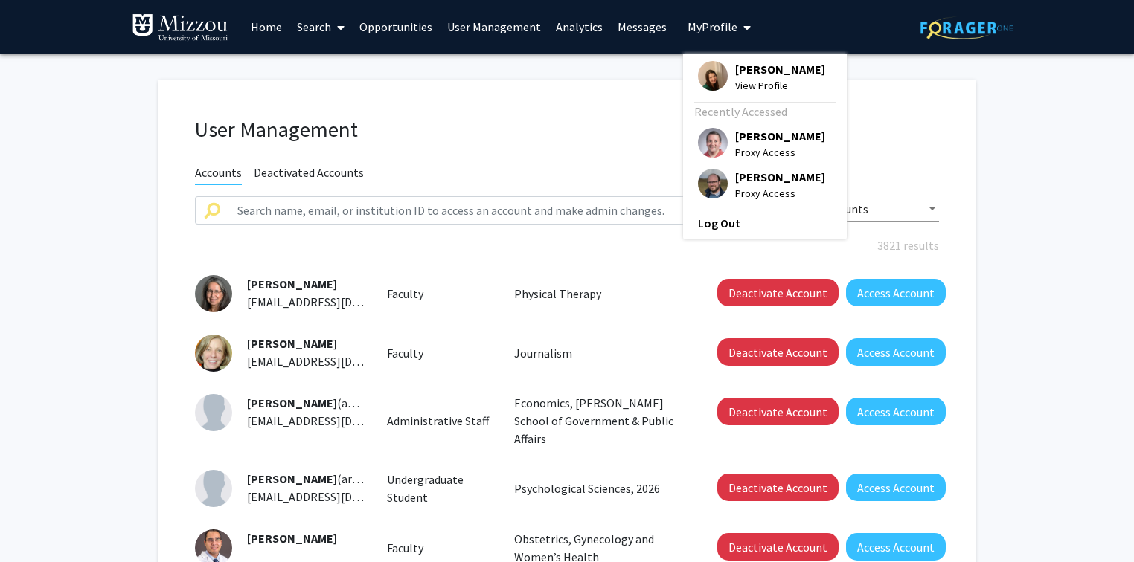
click at [739, 178] on span "[PERSON_NAME]" at bounding box center [780, 177] width 90 height 16
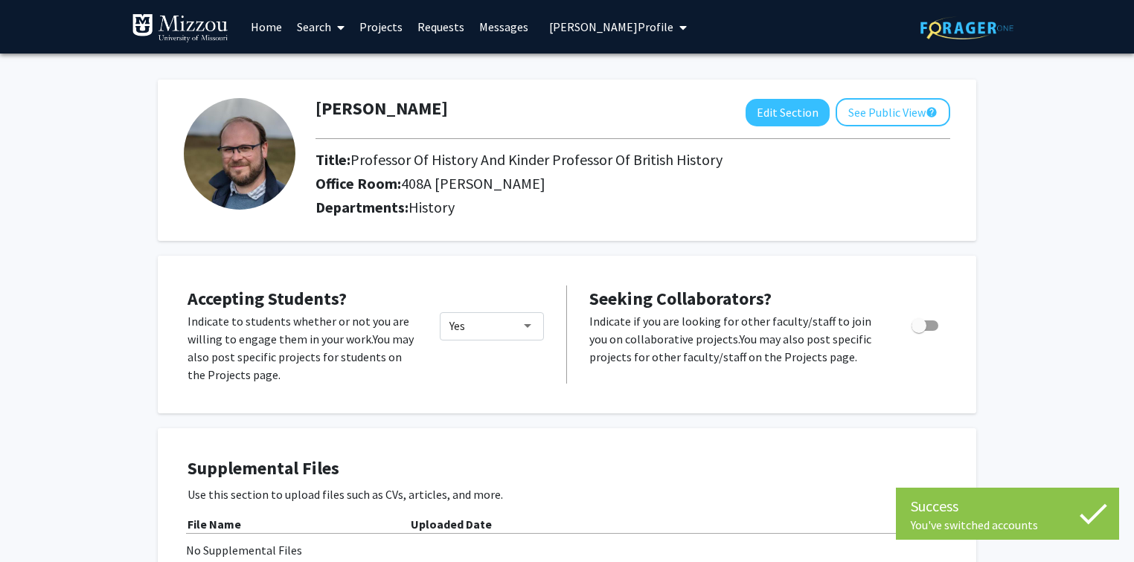
click at [382, 30] on link "Projects" at bounding box center [381, 27] width 58 height 52
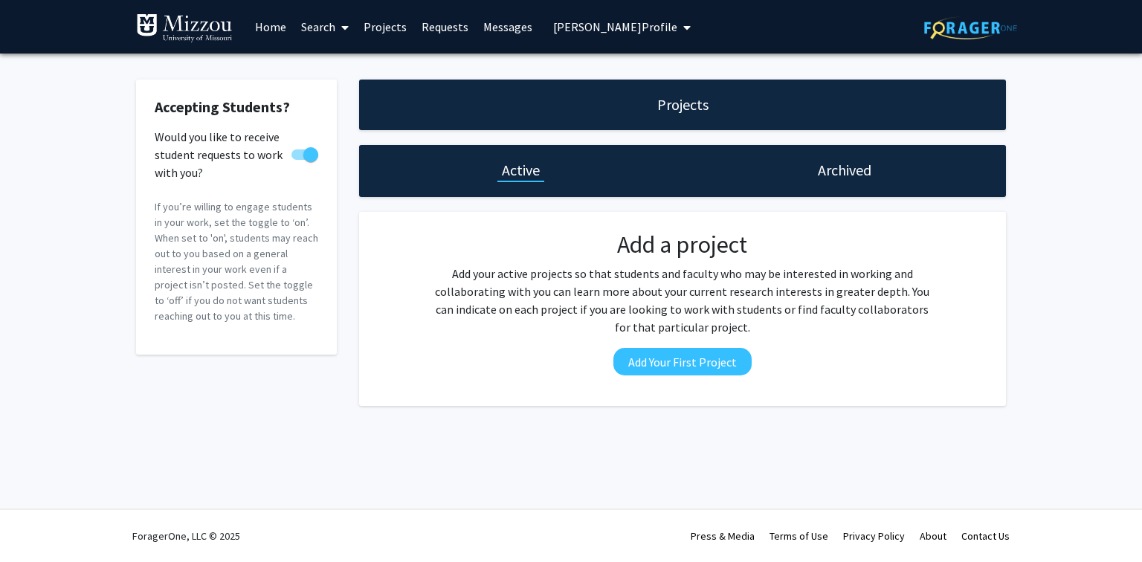
click at [827, 167] on h1 "Archived" at bounding box center [845, 170] width 54 height 21
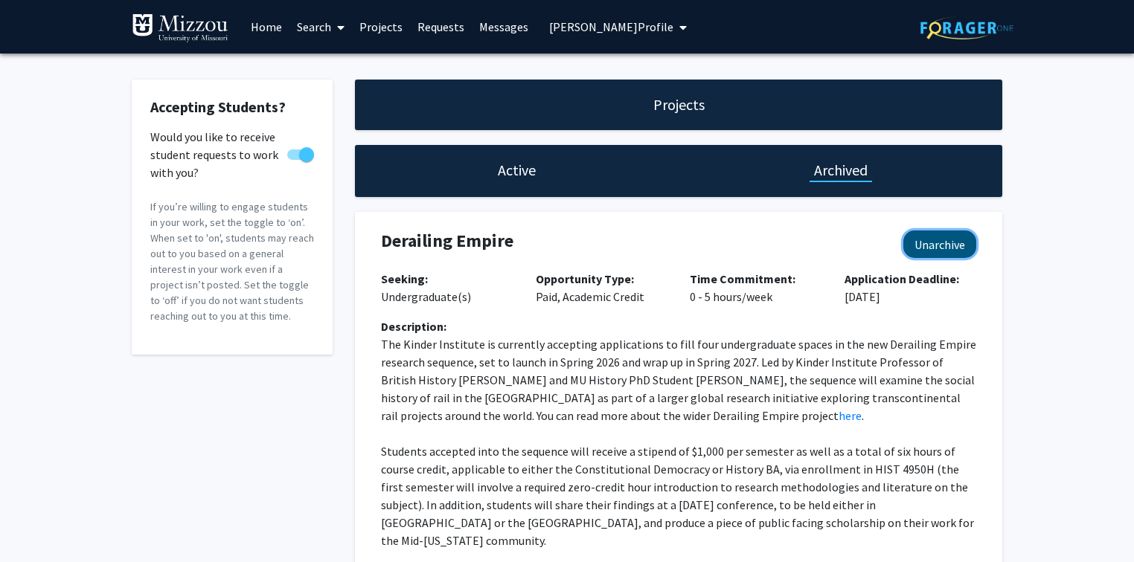
click at [925, 244] on button "Unarchive" at bounding box center [939, 245] width 73 height 28
click at [515, 174] on h1 "Active" at bounding box center [517, 170] width 38 height 21
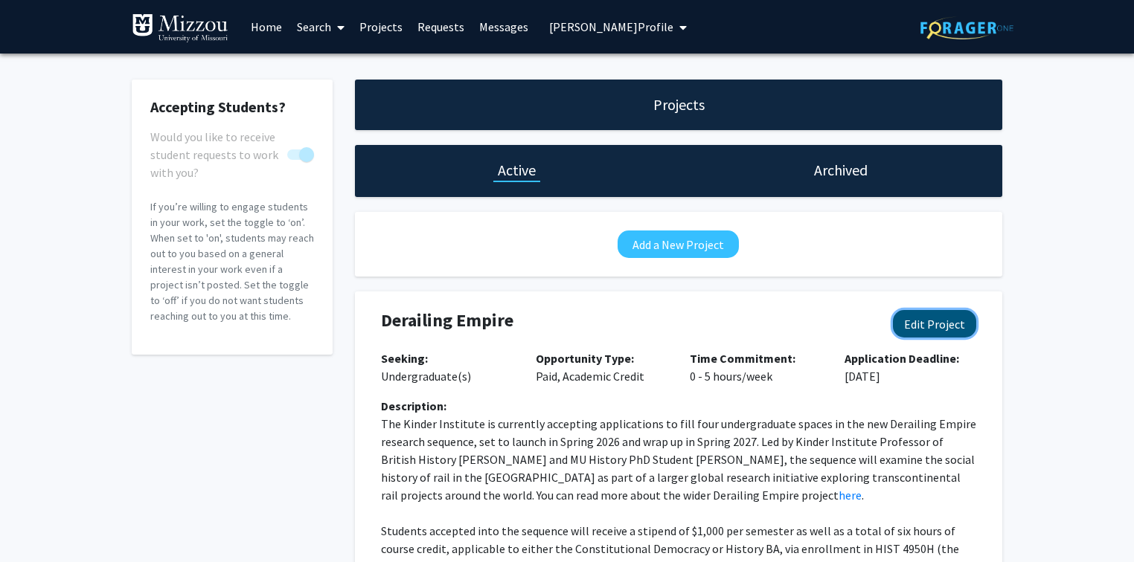
click at [928, 326] on button "Edit Project" at bounding box center [934, 324] width 83 height 28
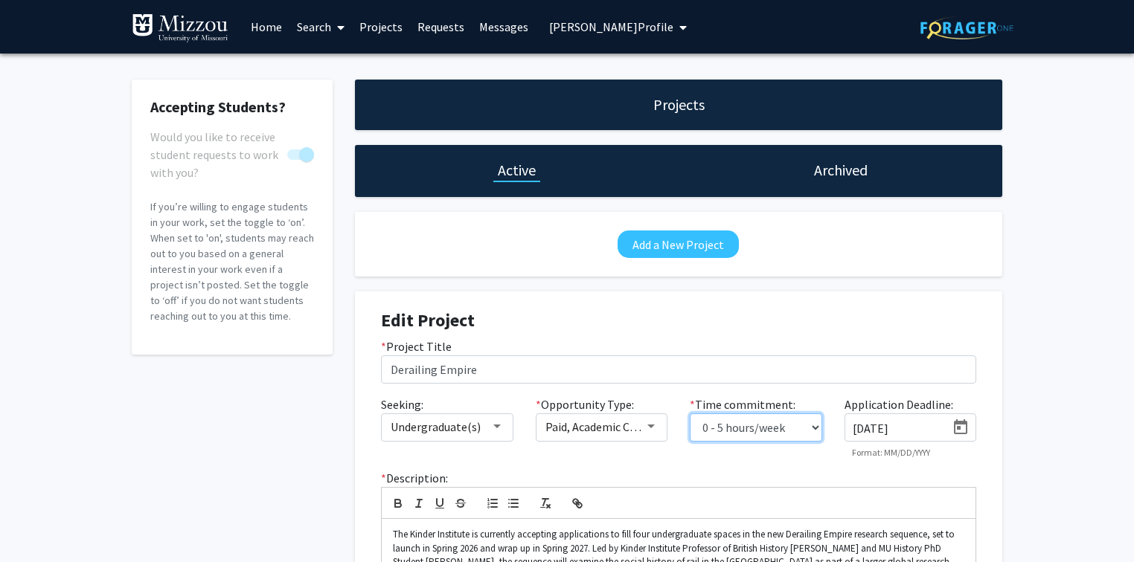
click at [759, 424] on select "0 - 5 hours/week 5 - 10 hours/week 10 - 15 hours/week 15 - 20 hours/week 20 - 3…" at bounding box center [755, 428] width 132 height 28
select select "5 - 10"
click at [689, 414] on select "0 - 5 hours/week 5 - 10 hours/week 10 - 15 hours/week 15 - 20 hours/week 20 - 3…" at bounding box center [755, 428] width 132 height 28
click at [1076, 366] on div "Accepting Students? Would you like to receive student requests to work with you…" at bounding box center [567, 571] width 1134 height 1035
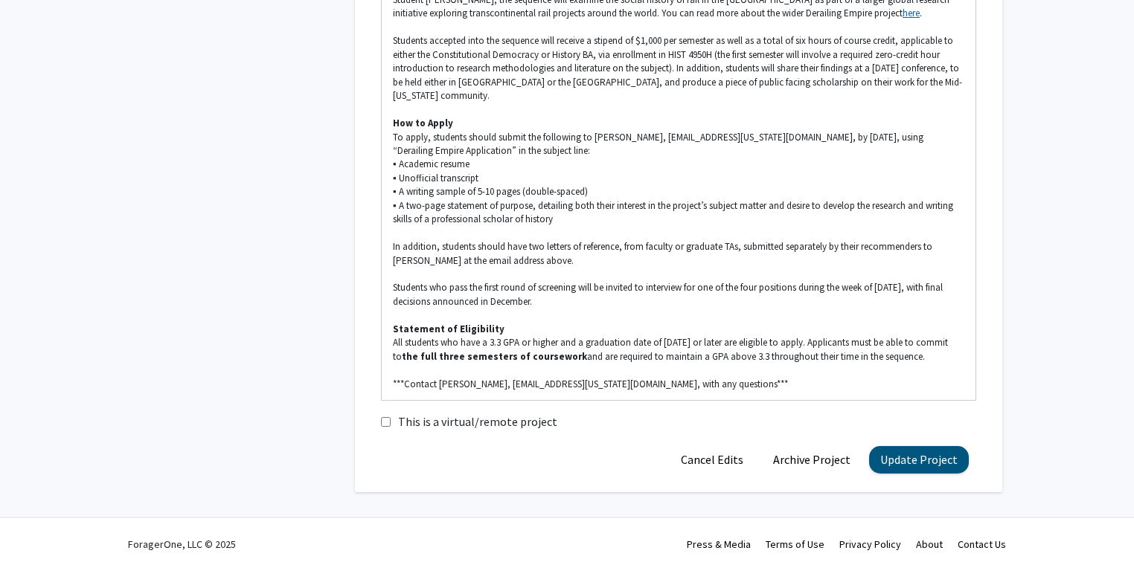
scroll to position [570, 0]
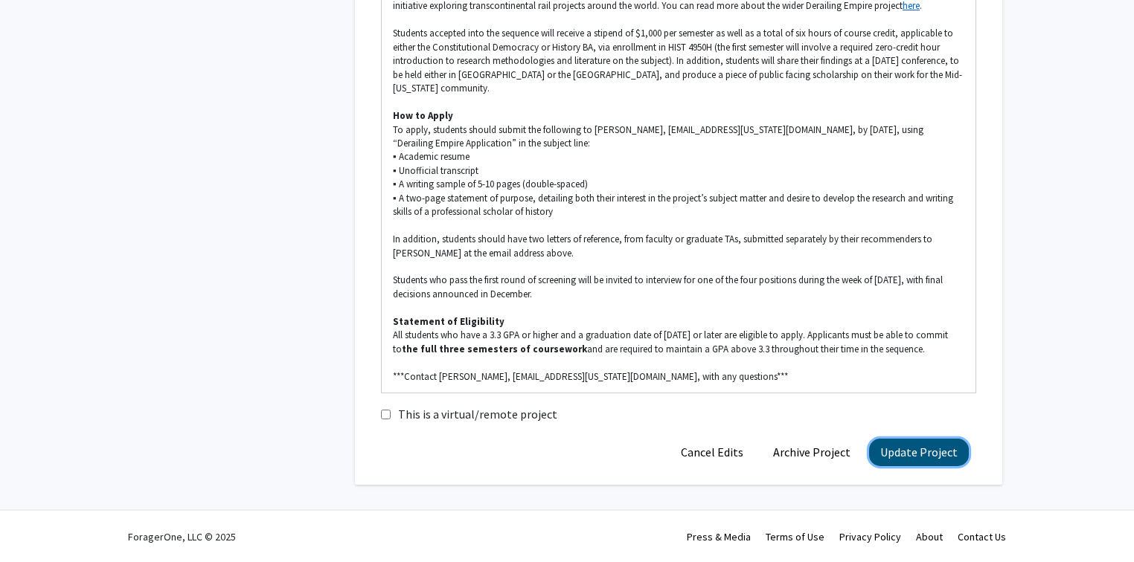
click at [933, 448] on button "Update Project" at bounding box center [919, 453] width 100 height 28
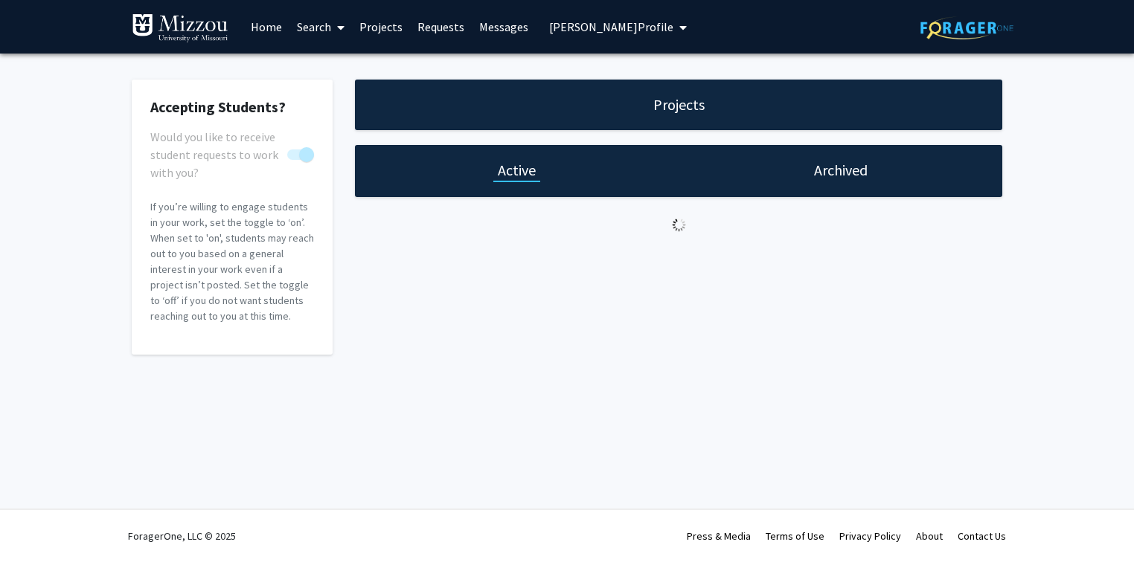
scroll to position [0, 0]
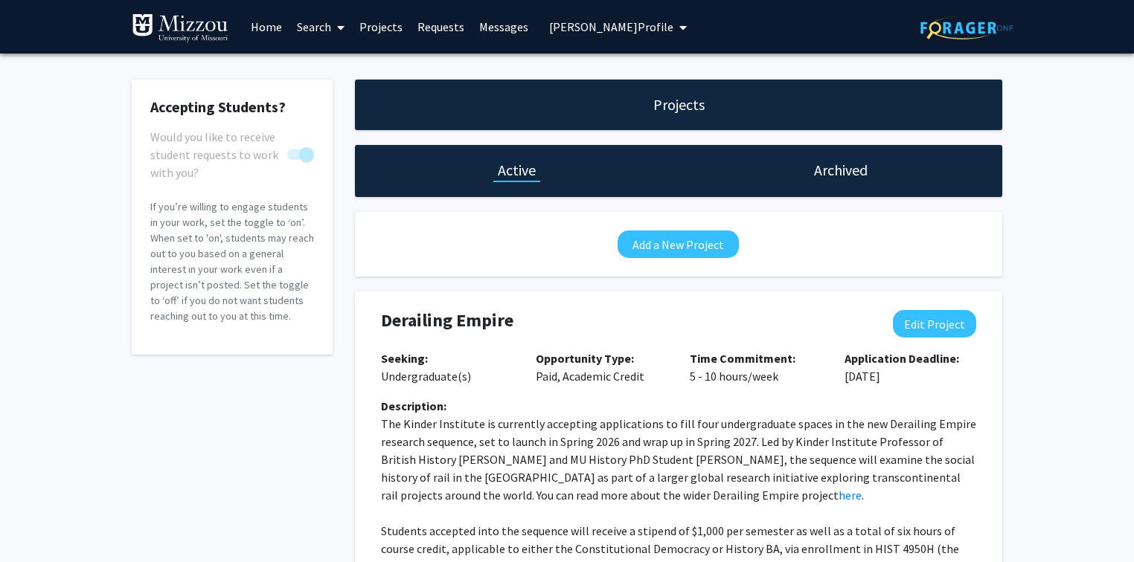
click at [315, 27] on link "Search" at bounding box center [320, 27] width 62 height 52
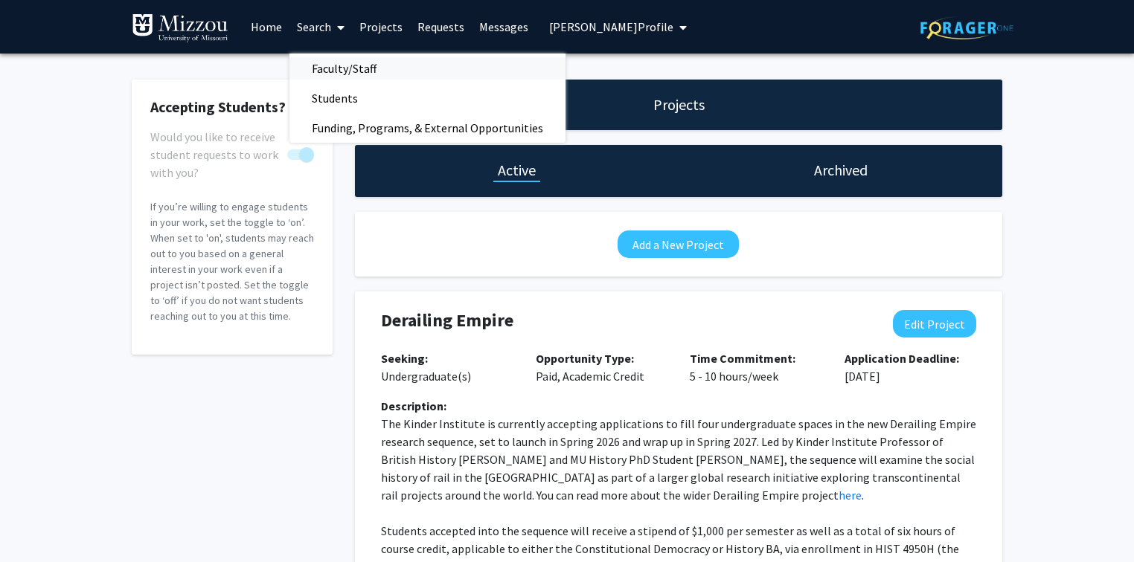
click at [324, 69] on span "Faculty/Staff" at bounding box center [343, 69] width 109 height 30
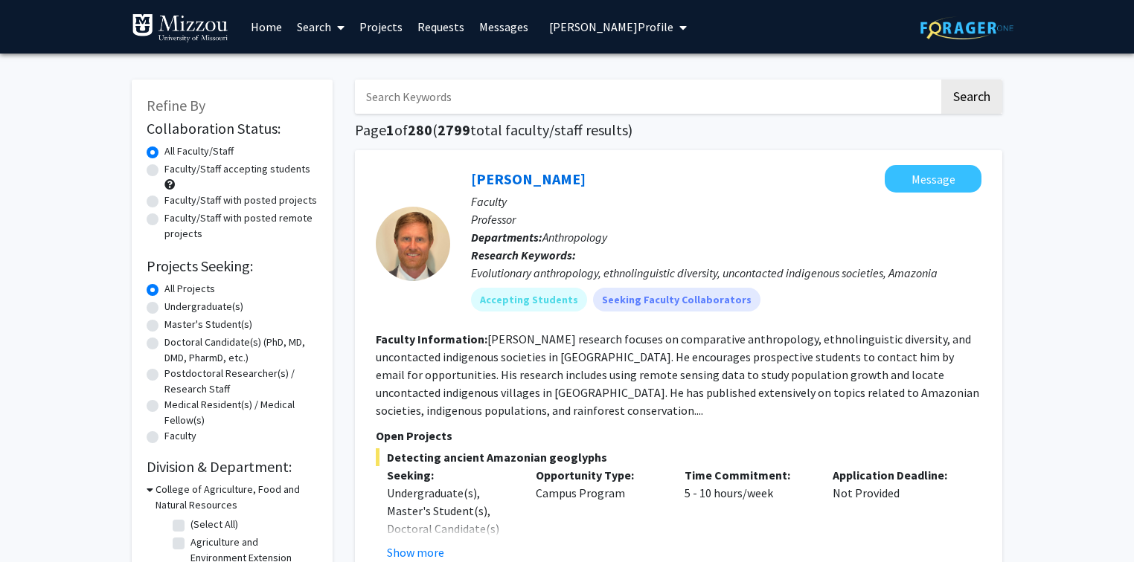
click at [417, 100] on input "Search Keywords" at bounding box center [647, 97] width 584 height 34
type input "[PERSON_NAME]"
click at [941, 80] on button "Search" at bounding box center [971, 97] width 61 height 34
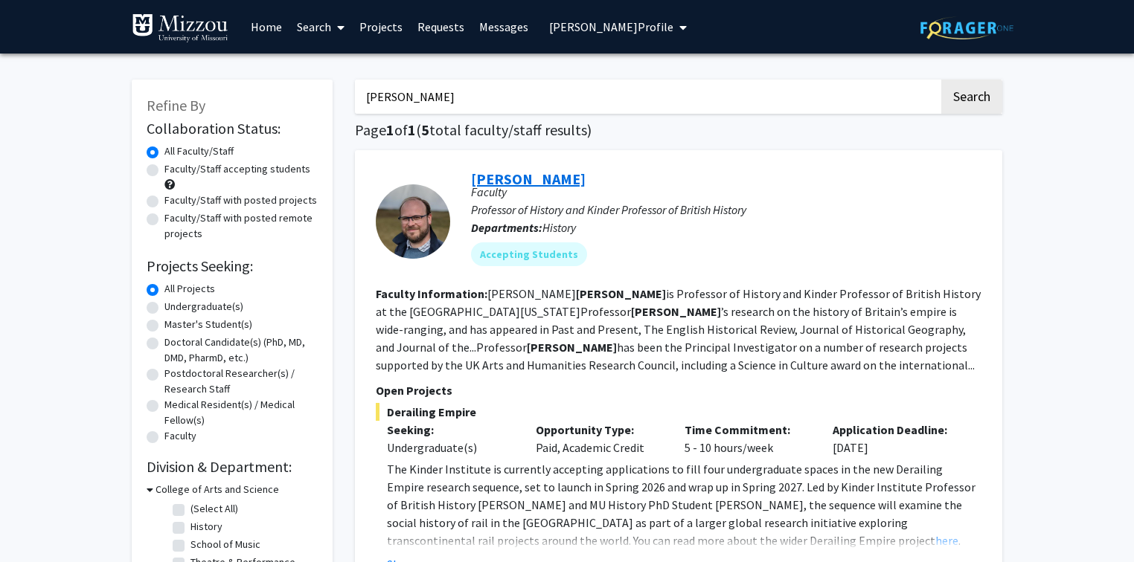
click at [539, 184] on link "[PERSON_NAME]" at bounding box center [528, 179] width 115 height 19
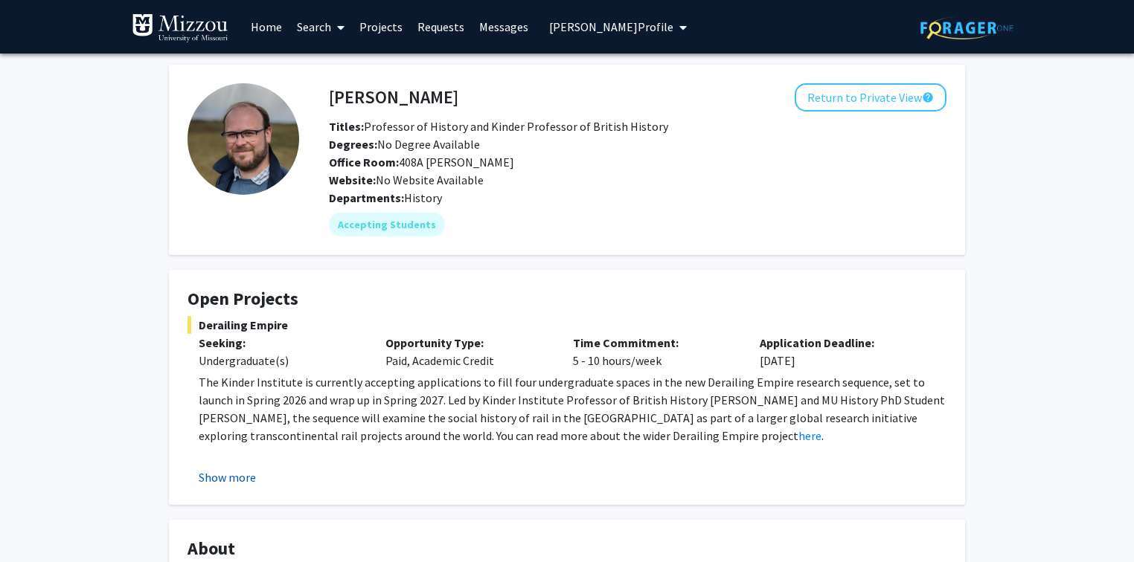
click at [225, 476] on button "Show more" at bounding box center [227, 478] width 57 height 18
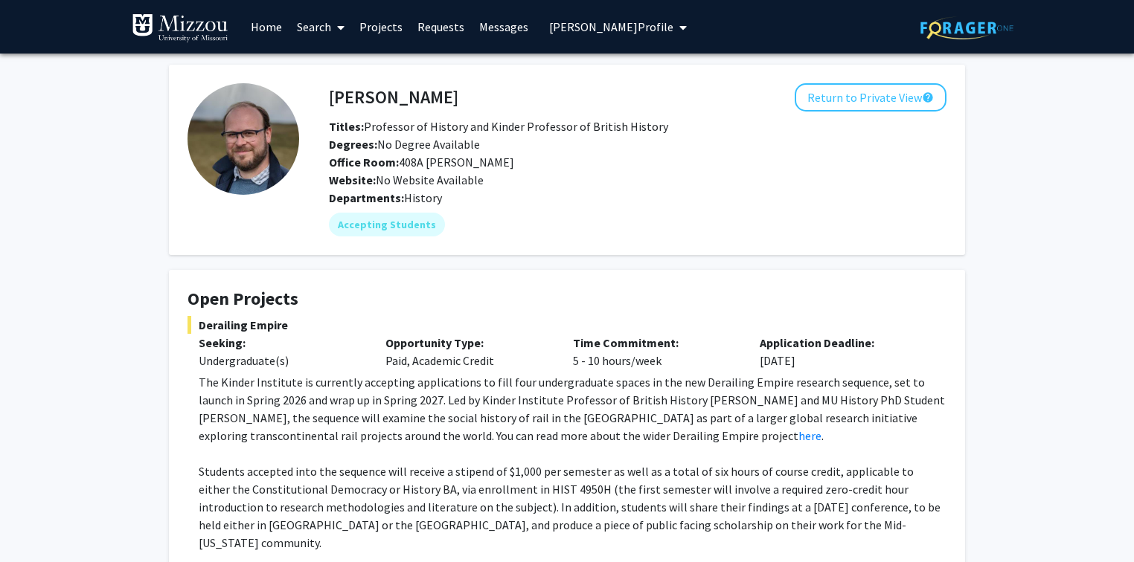
click at [271, 29] on link "Home" at bounding box center [266, 27] width 46 height 52
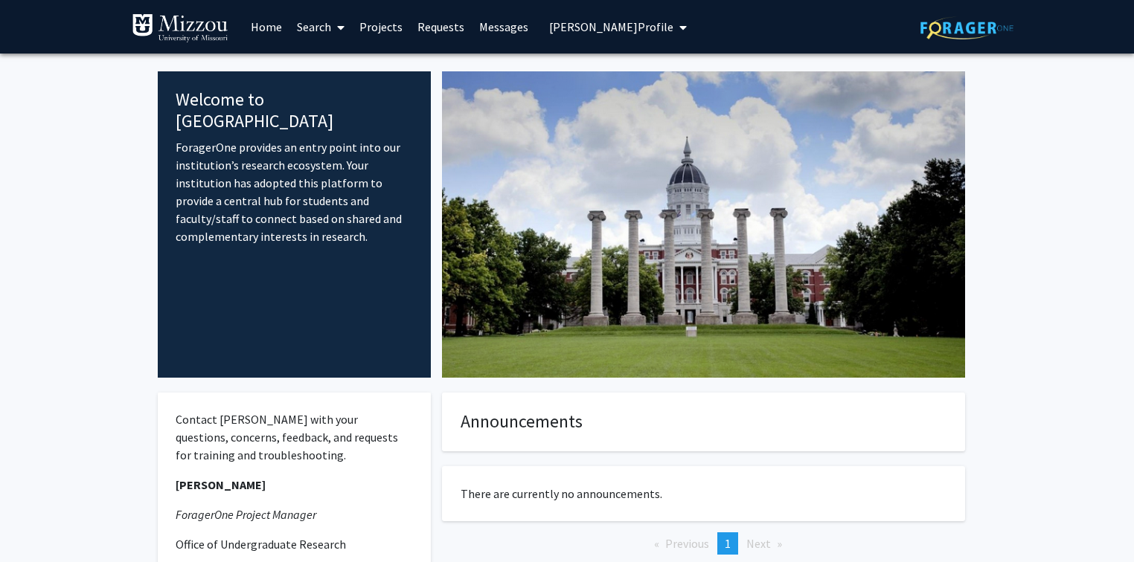
click at [77, 152] on fg-internal-home-page "Welcome to ForagerOne ForagerOne provides an entry point into our institution’s…" at bounding box center [567, 393] width 1134 height 678
click at [77, 150] on fg-internal-home-page "Welcome to ForagerOne ForagerOne provides an entry point into our institution’s…" at bounding box center [567, 393] width 1134 height 678
click at [562, 27] on span "[PERSON_NAME] Profile" at bounding box center [611, 26] width 124 height 15
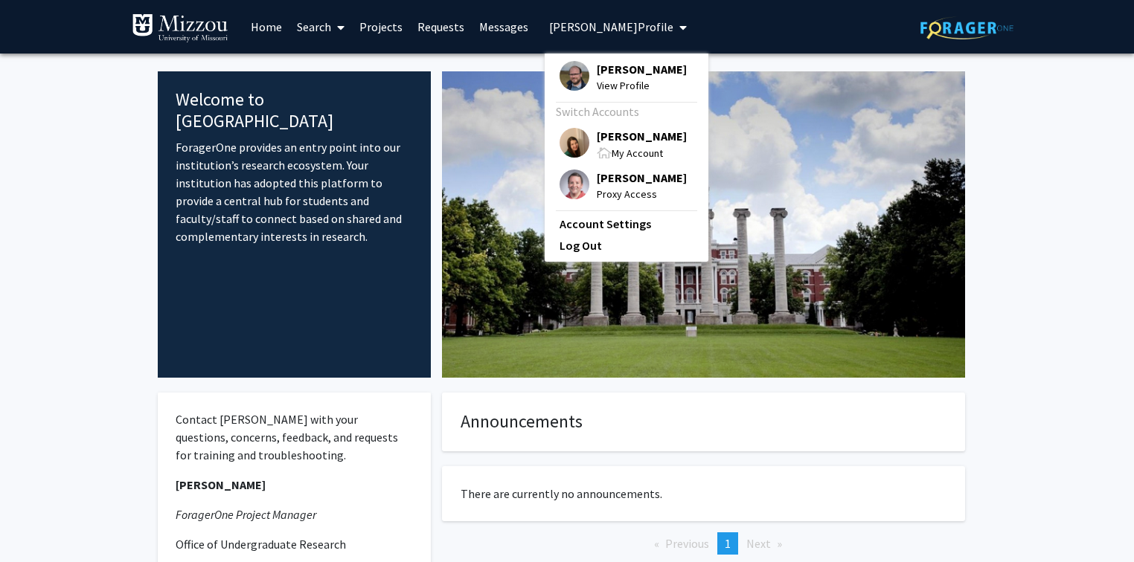
click at [605, 135] on span "[PERSON_NAME]" at bounding box center [642, 136] width 90 height 16
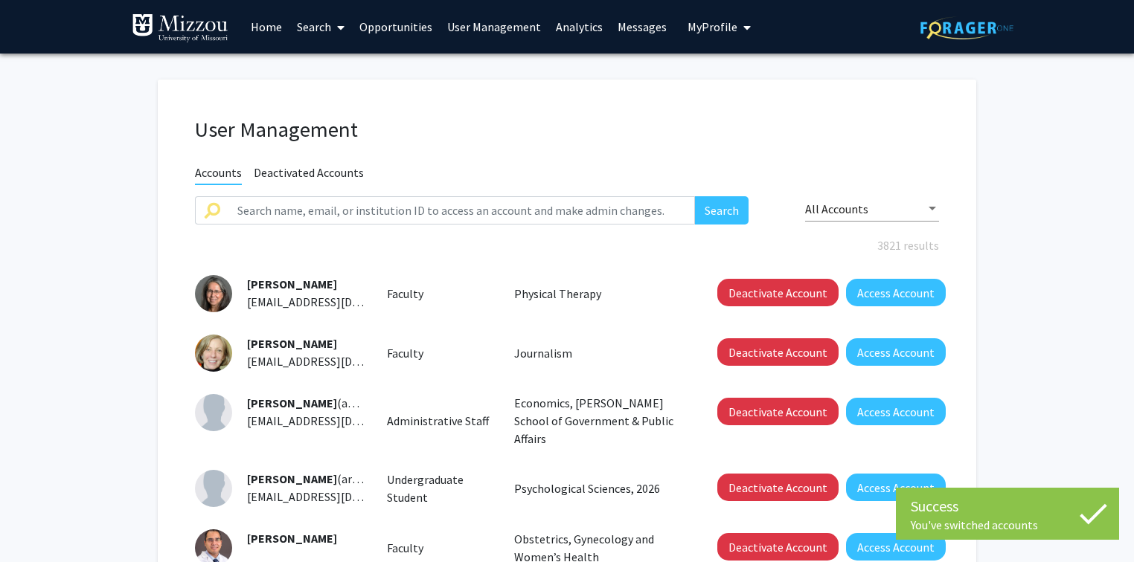
click at [1065, 176] on fg-user-management "User Management Accounts Deactivated Accounts Search All Accounts 3821 results …" at bounding box center [567, 526] width 1134 height 945
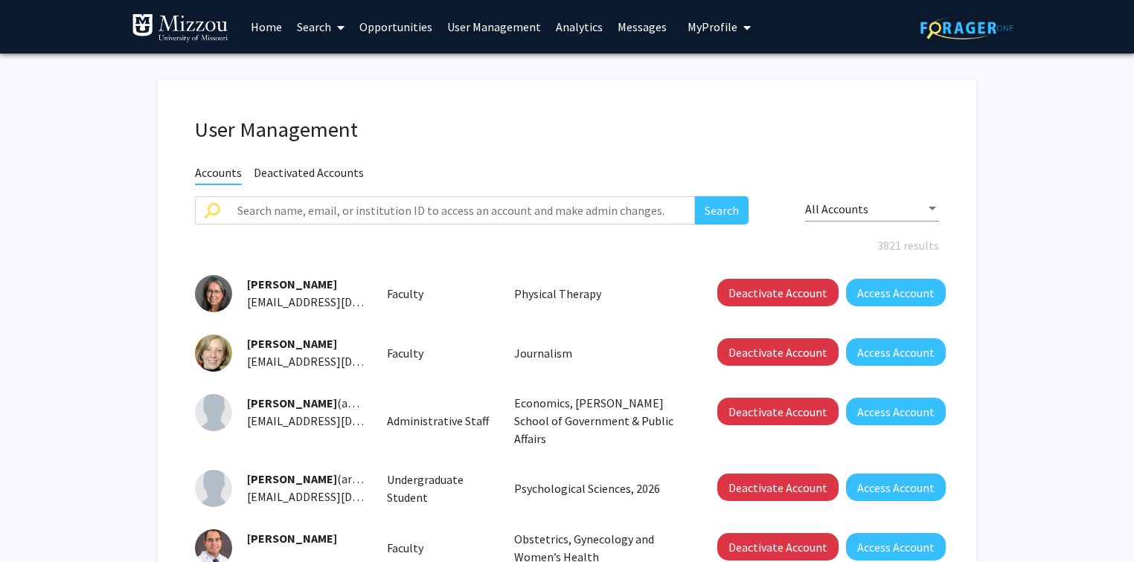
click at [51, 111] on fg-user-management "User Management Accounts Deactivated Accounts Search All Accounts 3821 results …" at bounding box center [567, 526] width 1134 height 945
click at [1032, 157] on fg-user-management "User Management Accounts Deactivated Accounts Search All Accounts 3821 results …" at bounding box center [567, 526] width 1134 height 945
click at [711, 26] on span "My Profile" at bounding box center [712, 26] width 50 height 15
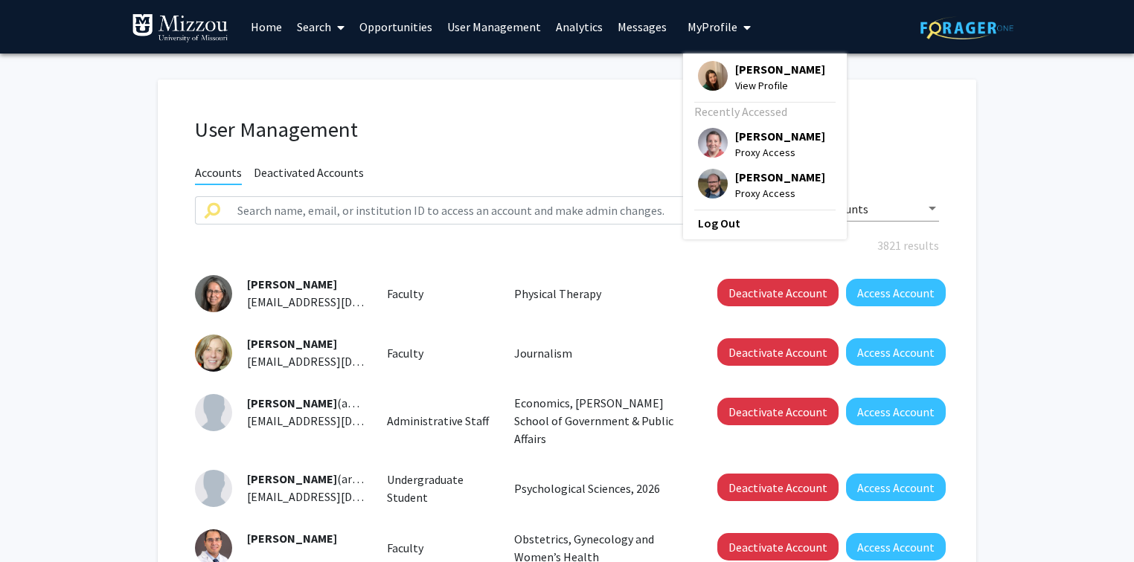
click at [590, 27] on link "Analytics" at bounding box center [579, 27] width 62 height 52
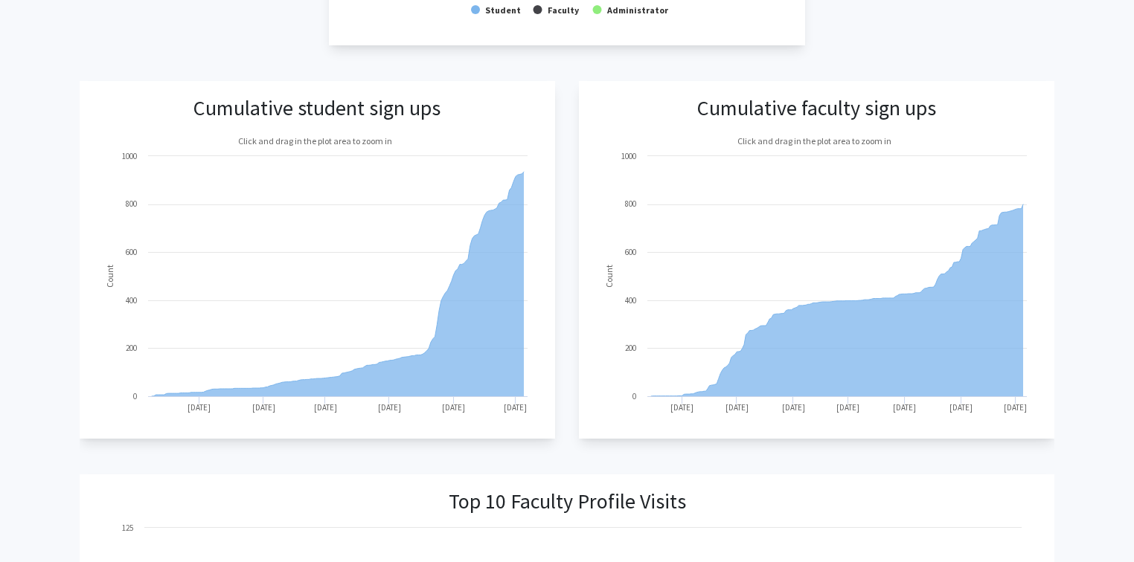
scroll to position [536, 0]
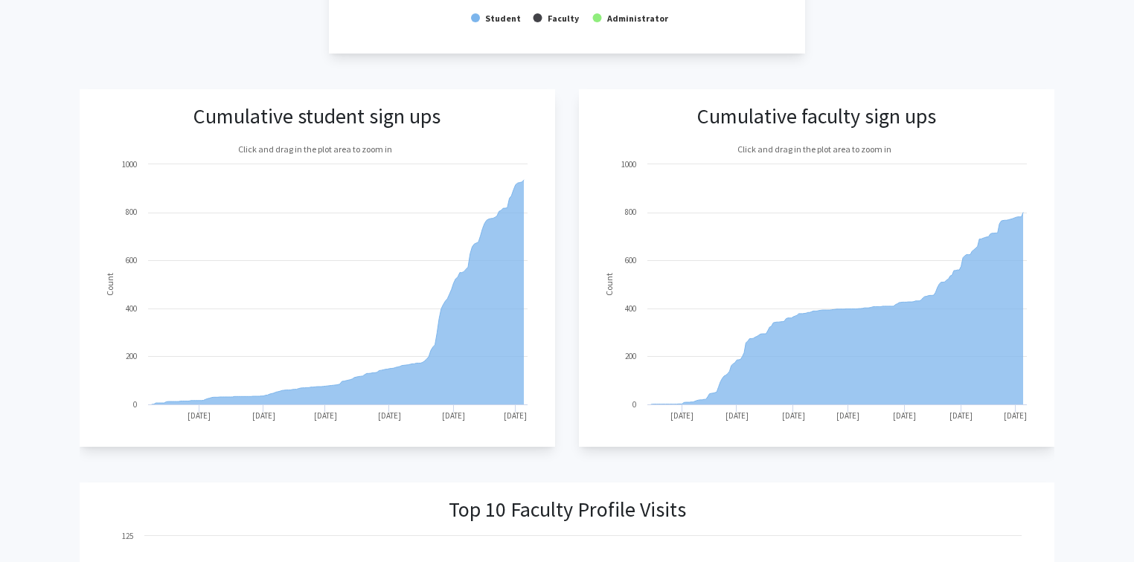
click at [564, 202] on div "Cumulative student sign ups Created with Highcharts 9.3.3 Count Click and drag …" at bounding box center [567, 268] width 975 height 359
